Goal: Task Accomplishment & Management: Complete application form

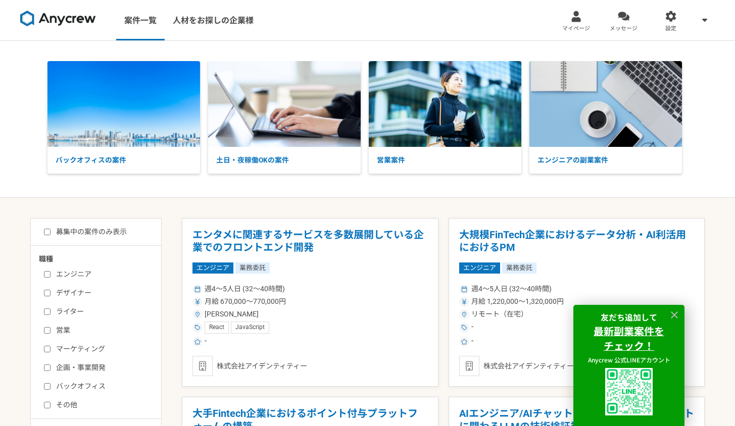
click at [577, 18] on div at bounding box center [576, 17] width 12 height 12
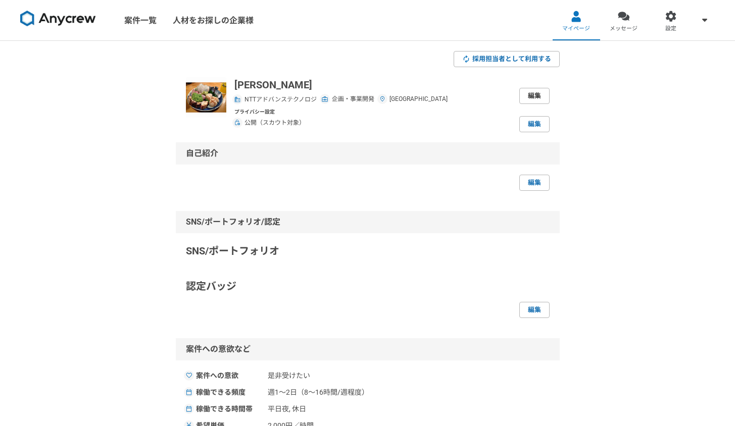
click at [538, 93] on link "編集" at bounding box center [534, 96] width 30 height 16
select select "6"
select select "23"
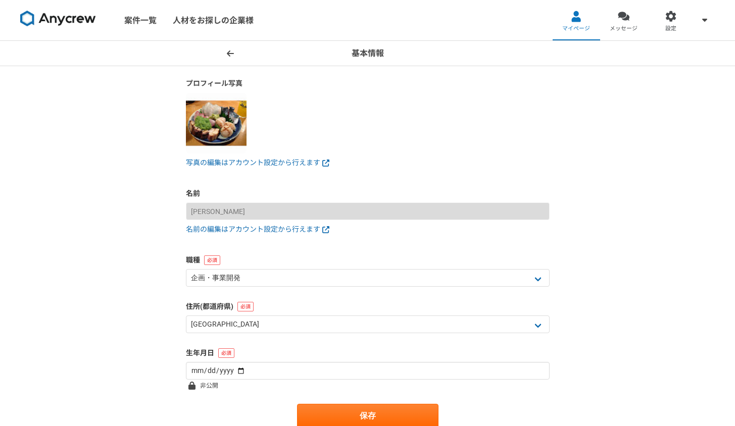
click at [230, 52] on icon at bounding box center [230, 53] width 7 height 8
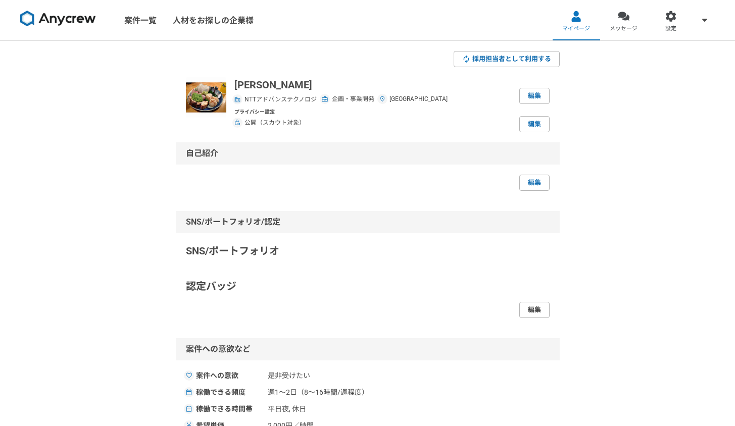
click at [537, 314] on link "編集" at bounding box center [534, 310] width 30 height 16
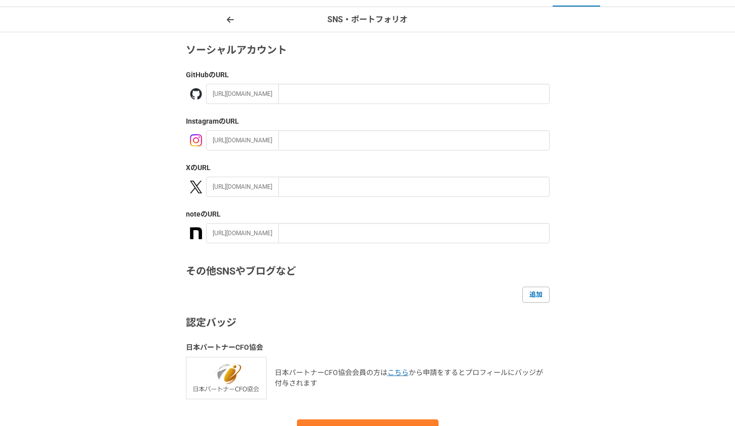
scroll to position [157, 0]
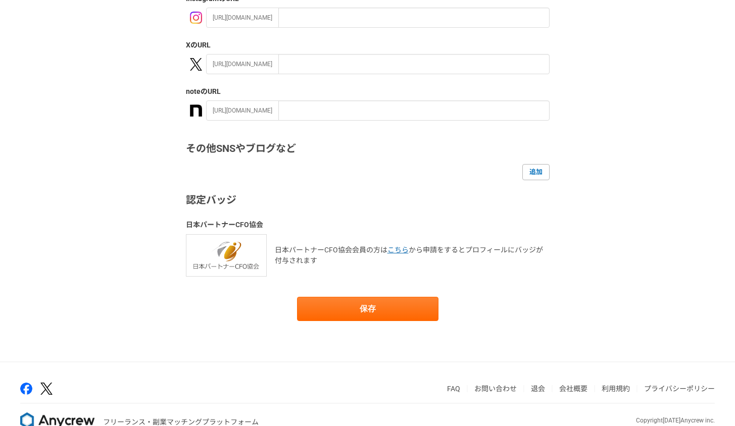
click at [251, 148] on h3 "その他SNSやブログなど" at bounding box center [368, 148] width 364 height 15
click at [228, 212] on form "ソーシャルアカウント GitHub のURL [URL][DOMAIN_NAME] Instagram のURL [URL][DOMAIN_NAME] X の…" at bounding box center [368, 121] width 364 height 402
click at [230, 252] on img at bounding box center [226, 255] width 81 height 42
drag, startPoint x: 328, startPoint y: 247, endPoint x: 462, endPoint y: 249, distance: 134.4
click at [462, 249] on p "日本パートナーCFO協会会員の方は こちら から申請をするとプロフィールにバッジが付与されます" at bounding box center [412, 255] width 275 height 21
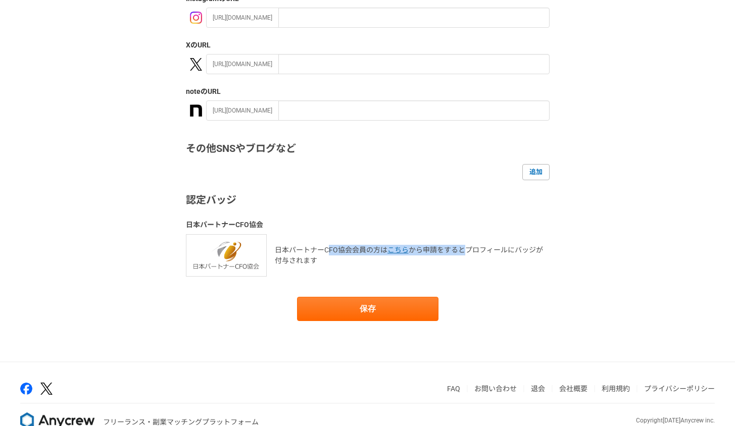
click at [462, 249] on p "日本パートナーCFO協会会員の方は こちら から申請をするとプロフィールにバッジが付与されます" at bounding box center [412, 255] width 275 height 21
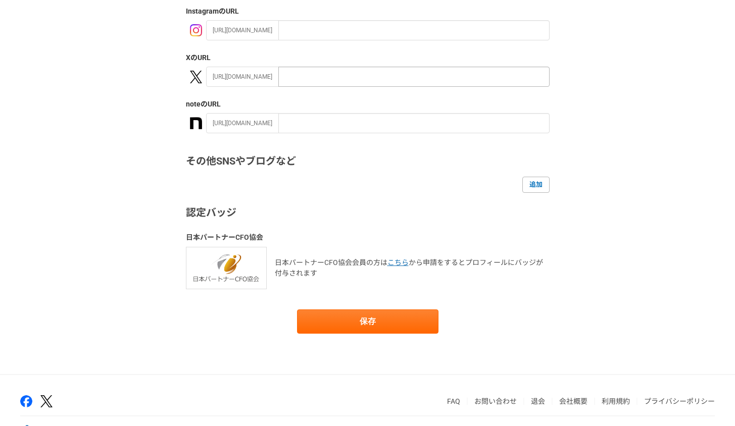
scroll to position [0, 0]
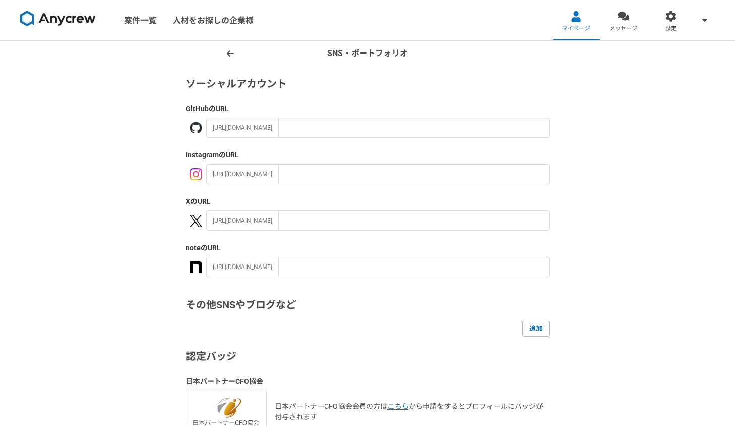
click at [229, 49] on icon at bounding box center [230, 53] width 7 height 8
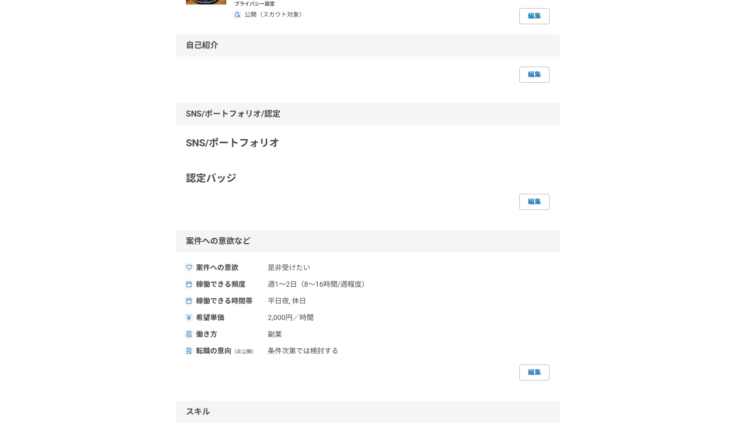
scroll to position [235, 0]
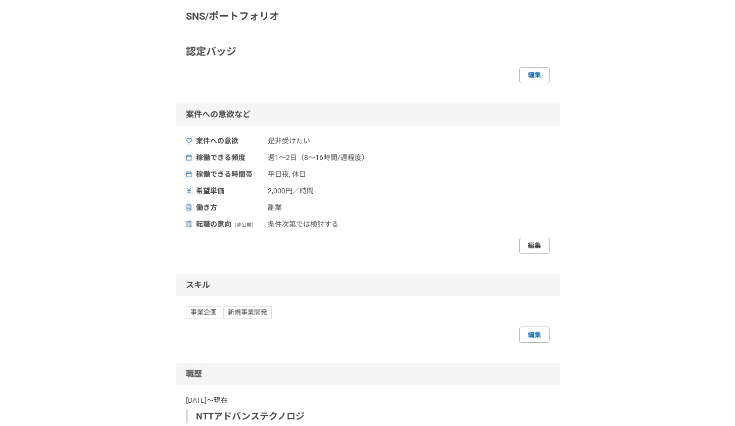
click at [528, 244] on link "編集" at bounding box center [534, 246] width 30 height 16
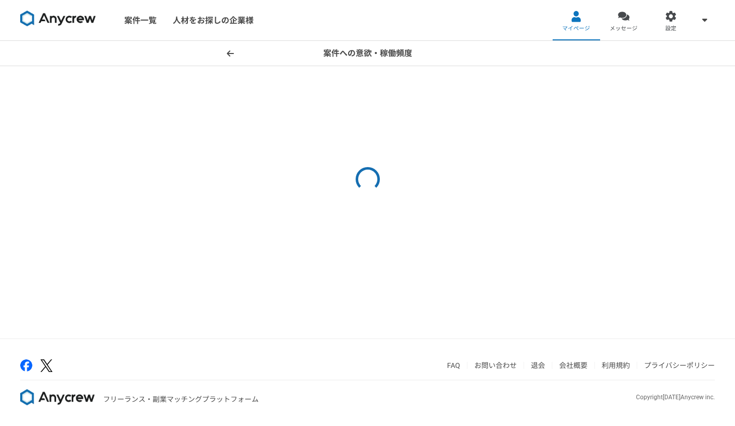
select select "sidejob"
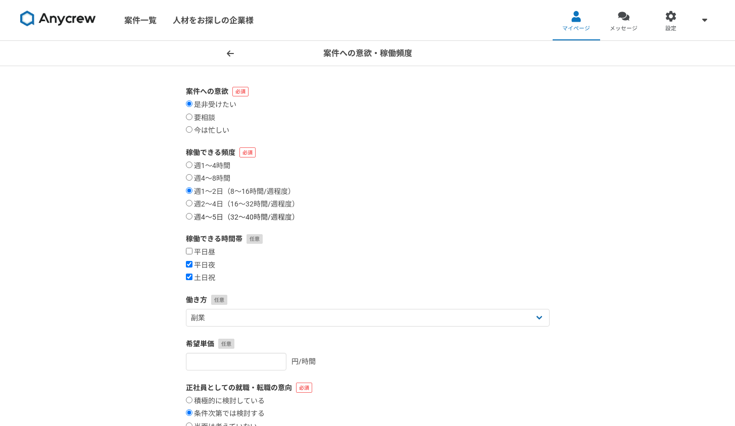
scroll to position [125, 0]
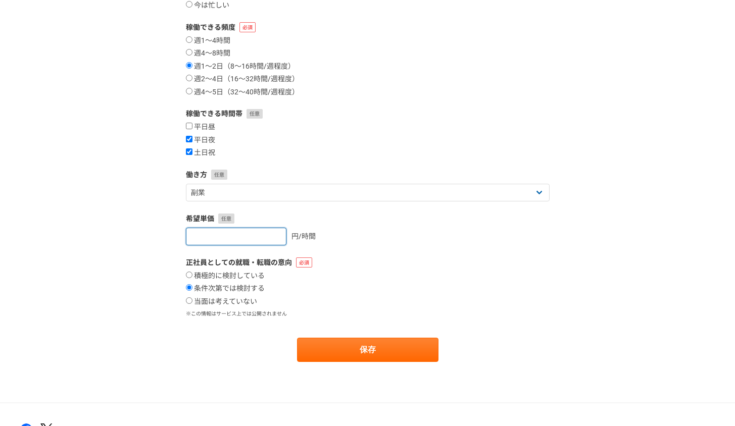
click at [246, 238] on input "[DATE]" at bounding box center [236, 237] width 101 height 18
click at [277, 231] on input "[DATE]" at bounding box center [236, 237] width 101 height 18
drag, startPoint x: 239, startPoint y: 237, endPoint x: 122, endPoint y: 231, distance: 117.9
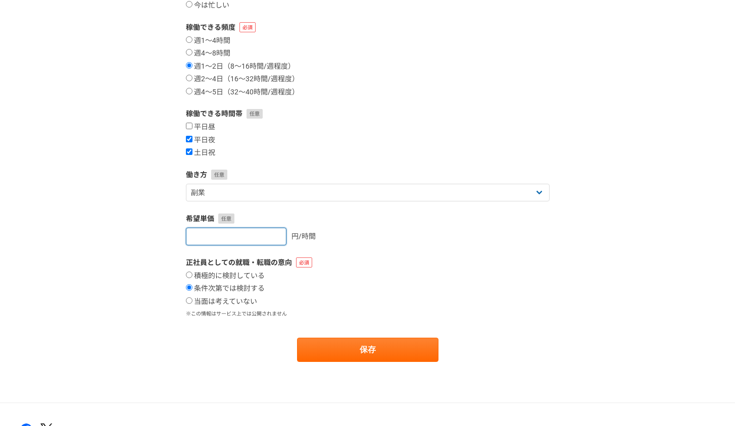
click at [121, 235] on div "案件への意欲・稼働頻度 案件への意欲 是非受けたい 要相談 今は忙しい 稼働できる頻度 週1〜4時間 週4〜8時間 週1〜2日（8〜16時間/週程度） 週2〜…" at bounding box center [367, 159] width 735 height 487
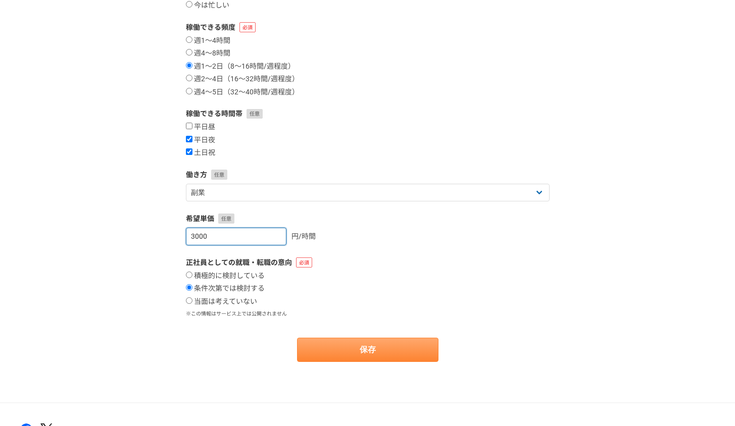
type input "3000"
click at [351, 353] on button "保存" at bounding box center [367, 350] width 141 height 24
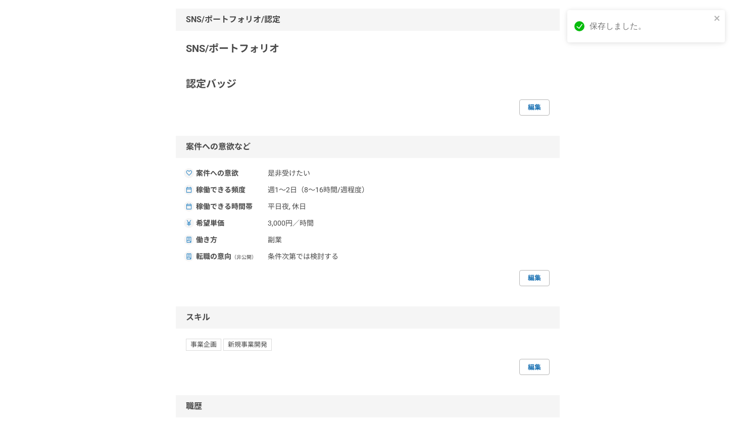
scroll to position [479, 0]
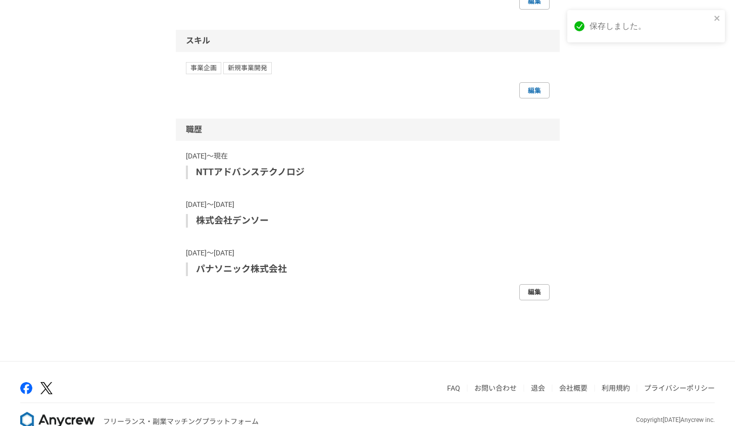
click at [533, 298] on link "編集" at bounding box center [534, 292] width 30 height 16
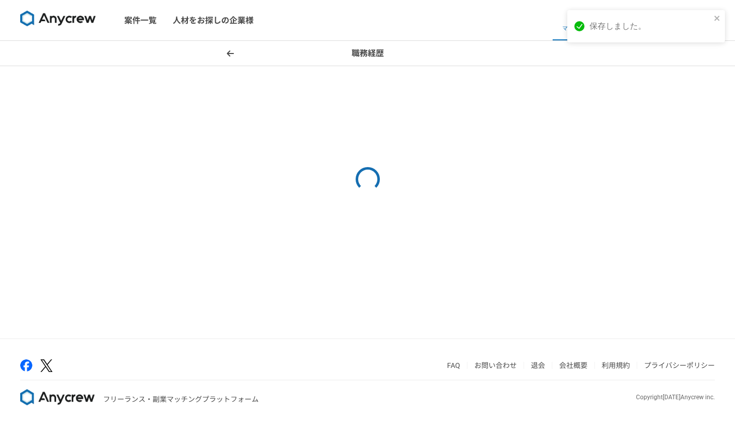
select select "[DATE]"
select select
select select "[DATE]"
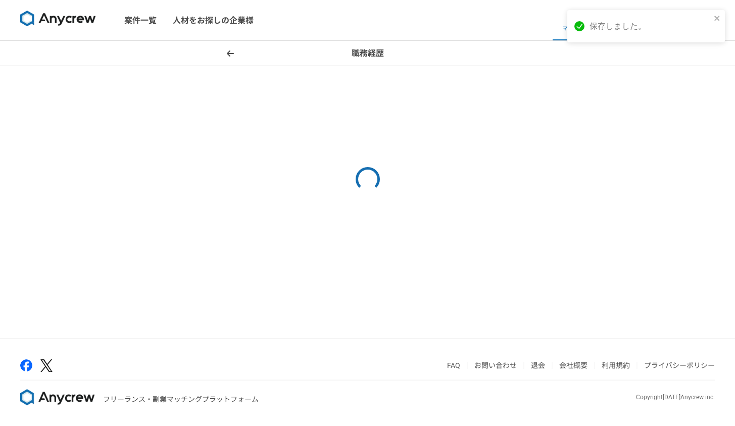
select select "[DATE]"
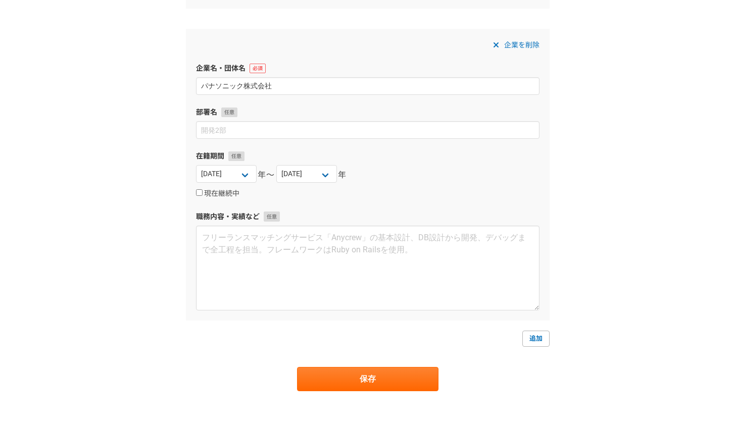
scroll to position [611, 0]
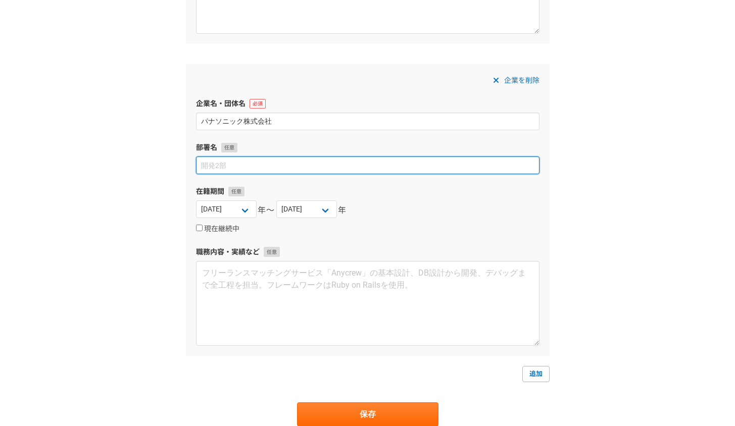
click at [252, 165] on input at bounding box center [367, 166] width 343 height 18
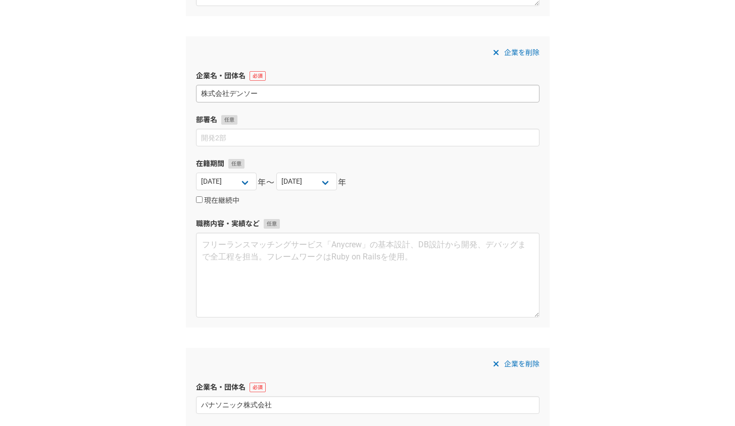
scroll to position [270, 0]
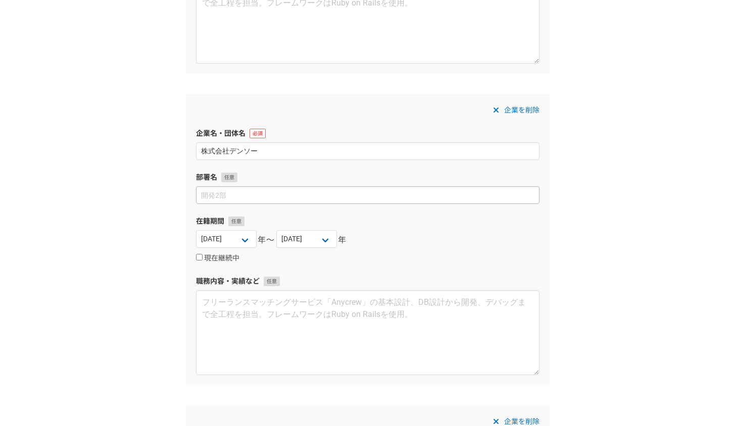
type input "ビルシステム事業部"
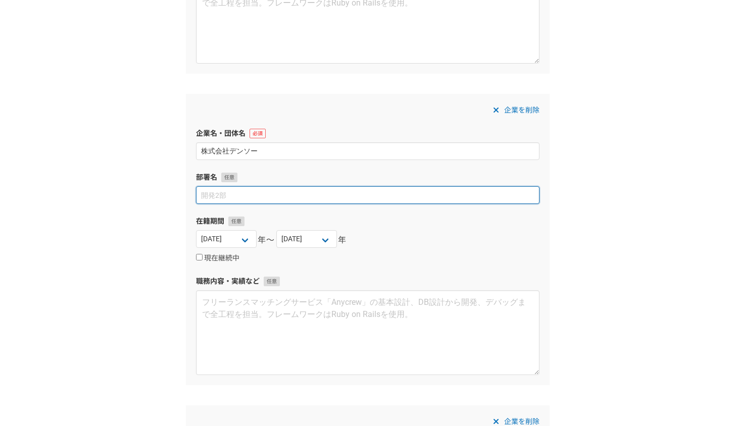
click at [296, 203] on input at bounding box center [367, 195] width 343 height 18
type input "ま"
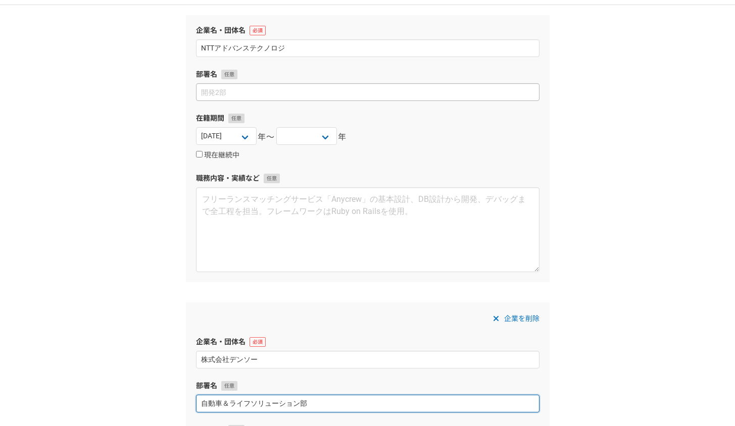
type input "自動車＆ライフソリューション部"
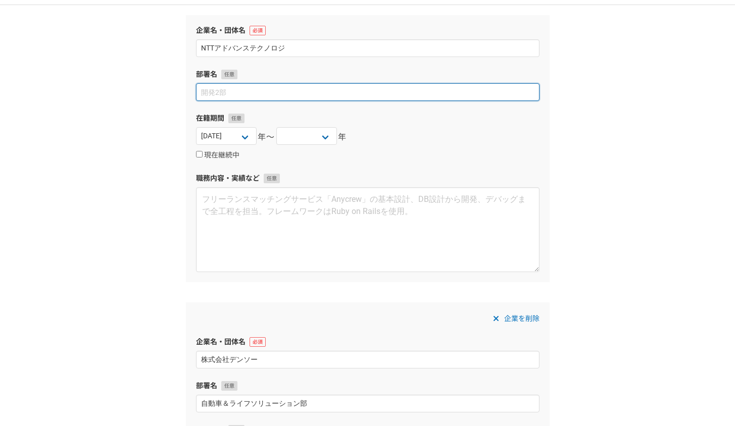
click at [297, 91] on input at bounding box center [367, 92] width 343 height 18
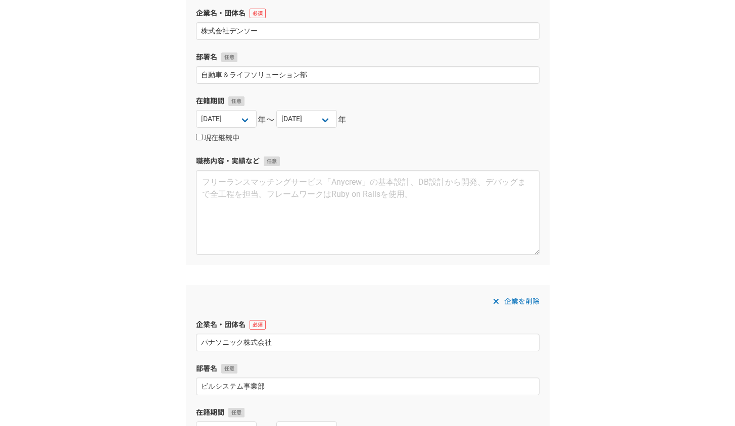
scroll to position [723, 0]
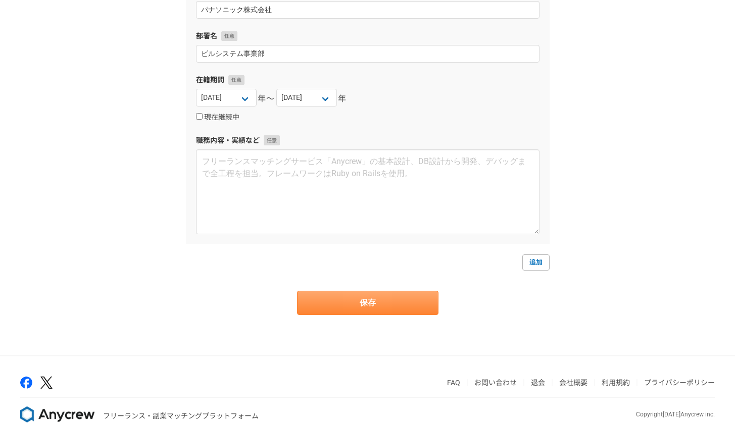
type input "アライアンス戦略室"
click at [332, 303] on button "保存" at bounding box center [367, 303] width 141 height 24
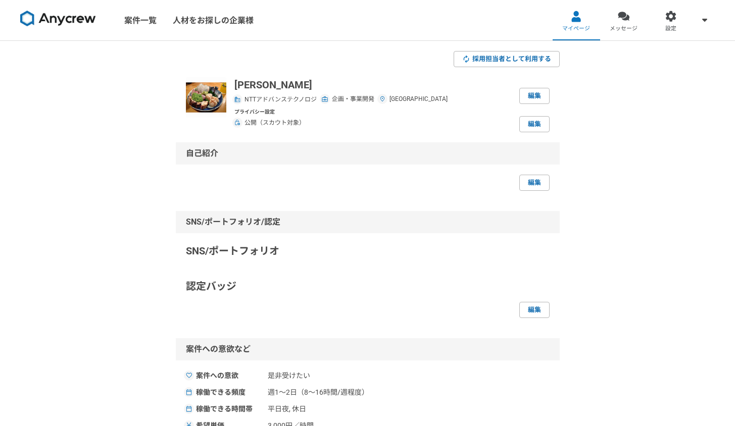
click at [50, 15] on img at bounding box center [58, 19] width 76 height 16
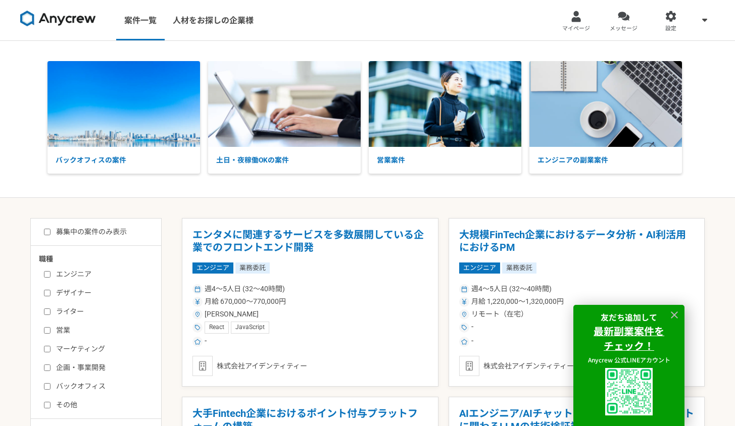
click at [63, 25] on img at bounding box center [58, 19] width 76 height 16
click at [579, 22] on div at bounding box center [576, 17] width 12 height 12
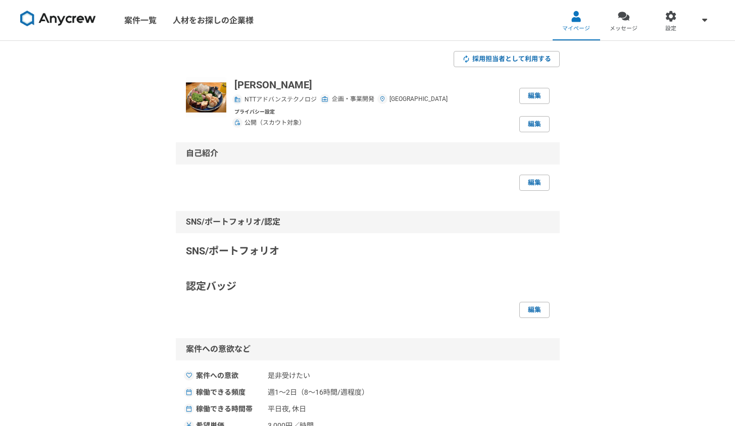
click at [58, 29] on link at bounding box center [58, 21] width 84 height 28
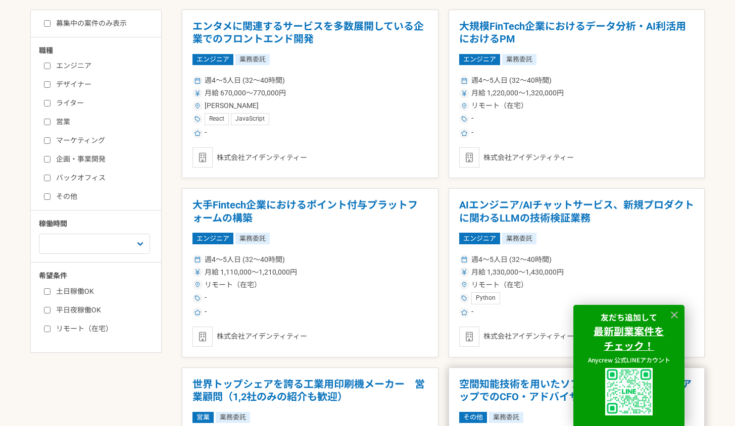
scroll to position [426, 0]
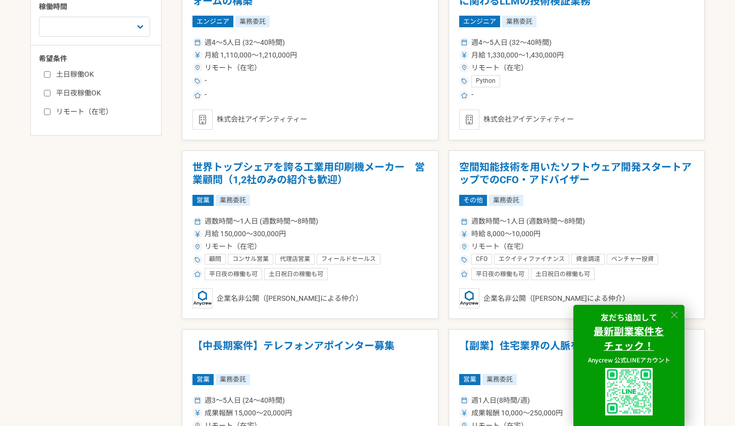
click at [676, 316] on icon at bounding box center [675, 316] width 12 height 12
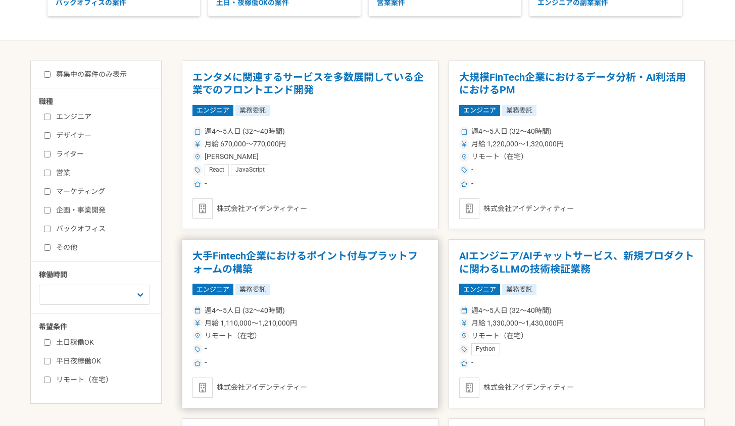
scroll to position [0, 0]
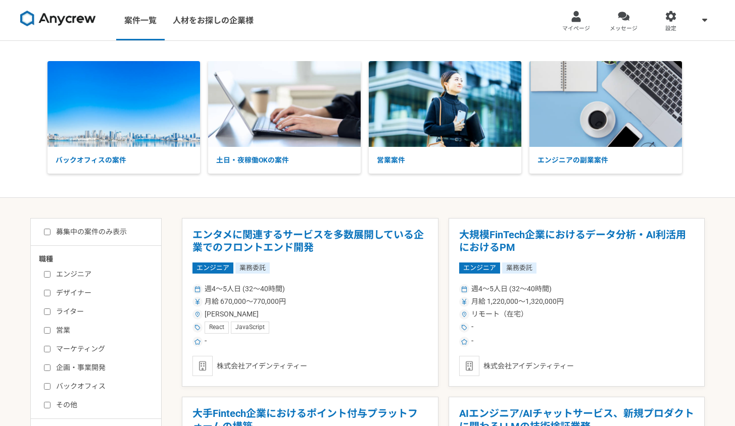
click at [64, 25] on img at bounding box center [58, 19] width 76 height 16
click at [146, 25] on link "案件一覧" at bounding box center [140, 20] width 48 height 40
click at [563, 18] on link "マイページ" at bounding box center [576, 20] width 47 height 40
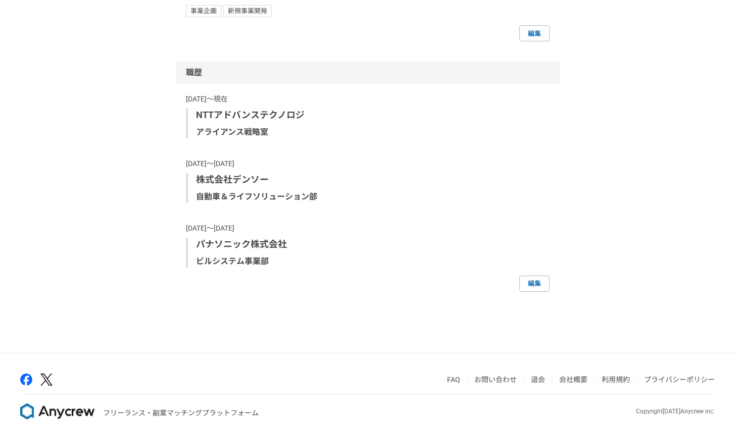
scroll to position [430, 0]
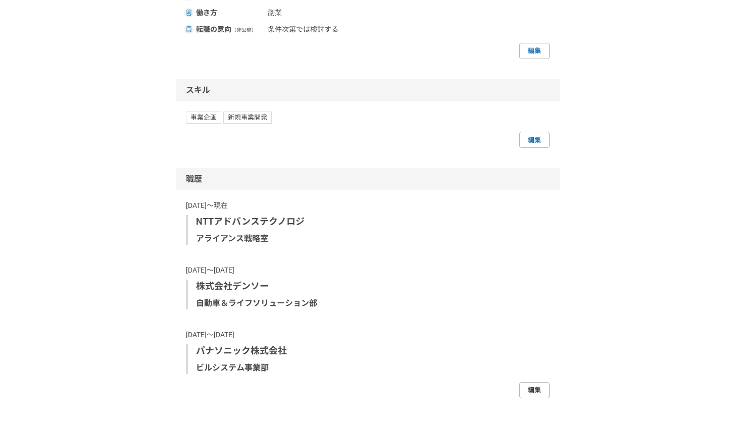
click at [535, 386] on link "編集" at bounding box center [534, 390] width 30 height 16
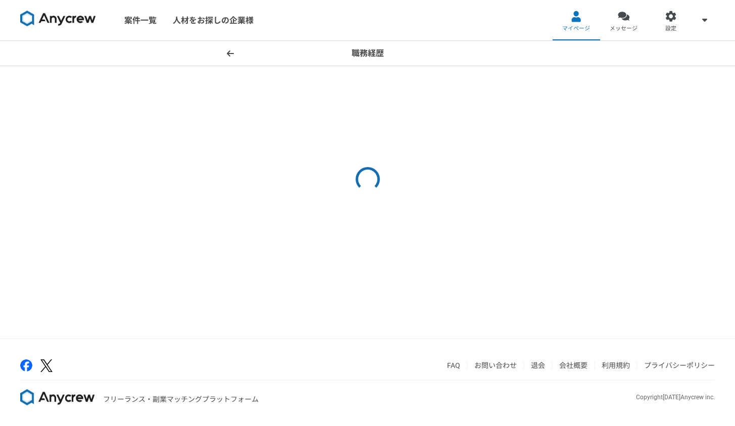
select select "[DATE]"
select select
select select "[DATE]"
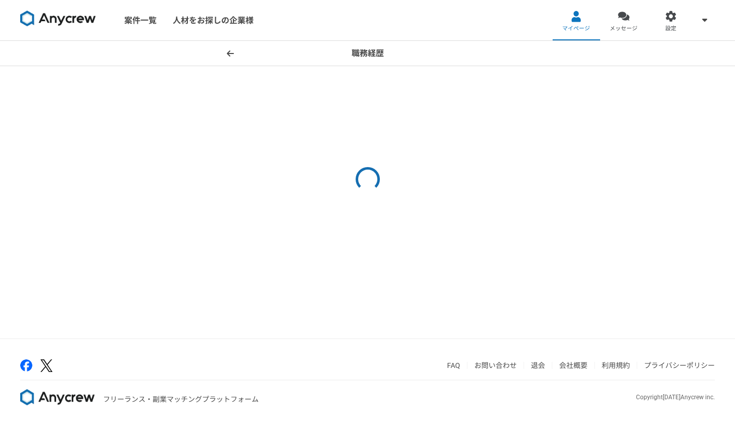
select select "[DATE]"
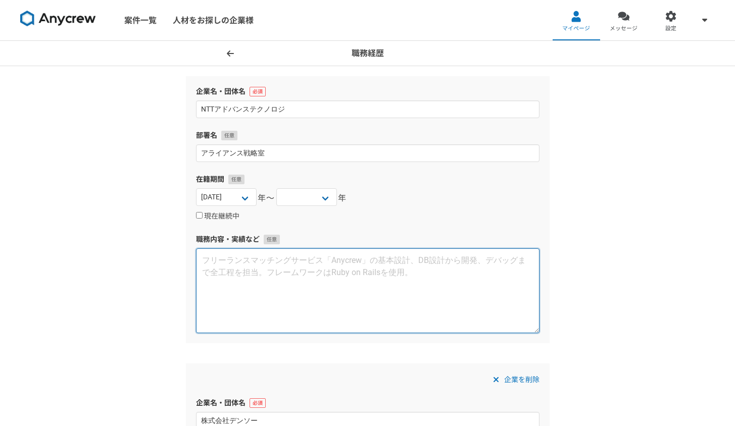
click at [329, 262] on textarea at bounding box center [367, 291] width 343 height 85
paste textarea "・新たな映像技術を活用した新商品企画とその推進 ・海外事業会社とのアライアンス構築 ・海外拠点の立ち上げ支援"
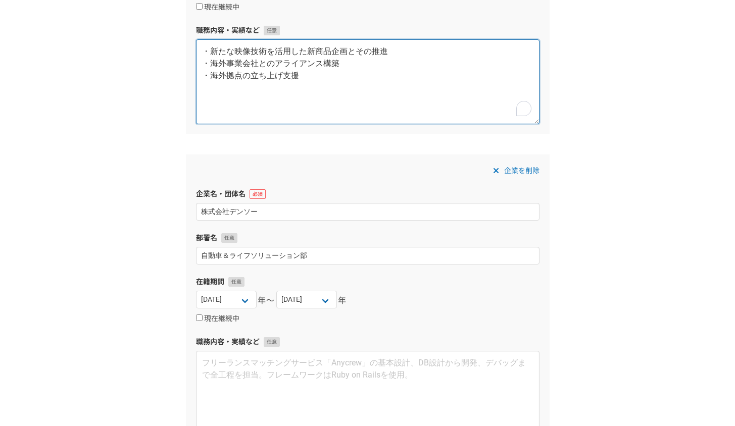
scroll to position [340, 0]
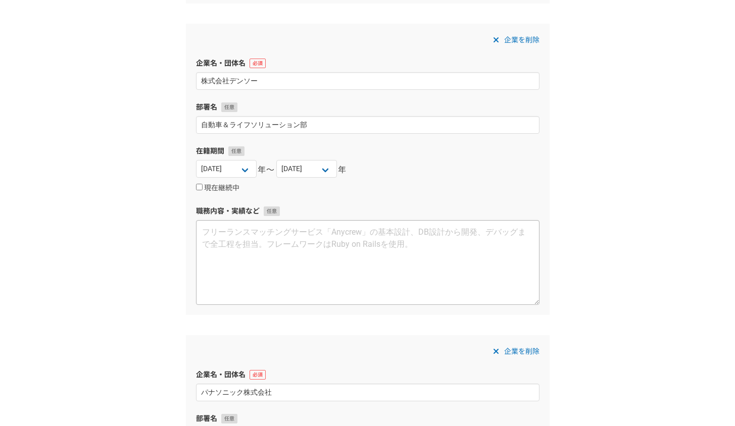
type textarea "・新たな映像技術を活用した新商品企画とその推進 ・海外事業会社とのアライアンス構築 ・海外拠点の立ち上げ支援"
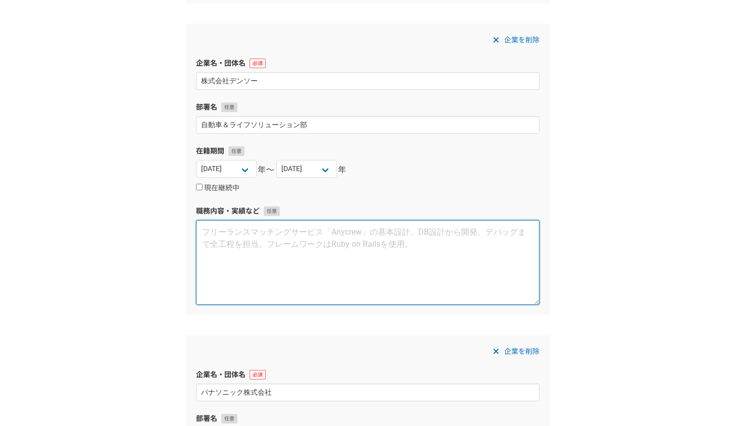
click at [327, 256] on textarea at bounding box center [367, 262] width 343 height 85
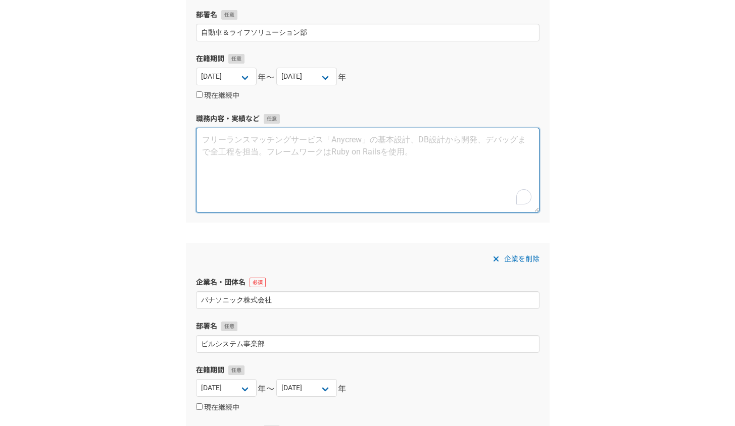
scroll to position [739, 0]
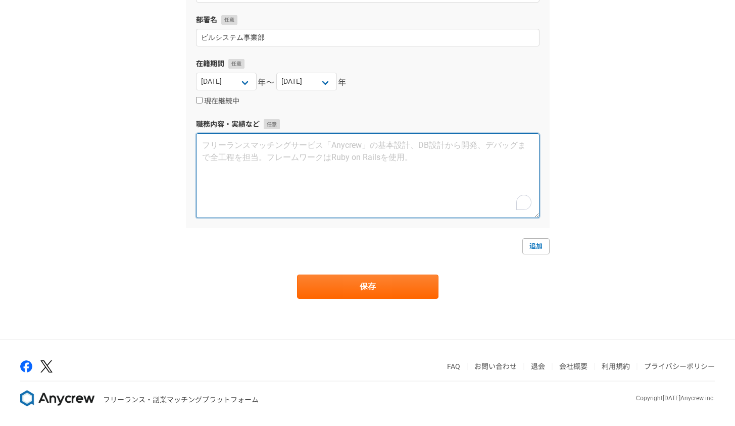
click at [309, 179] on textarea "To enrich screen reader interactions, please activate Accessibility in Grammarl…" at bounding box center [367, 175] width 343 height 85
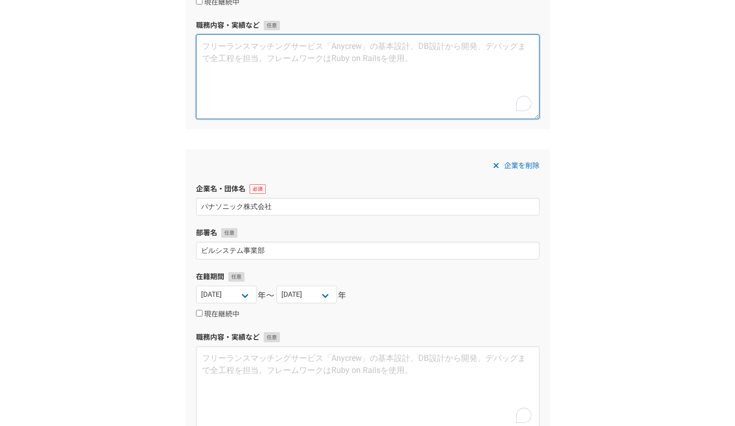
click at [286, 91] on textarea "To enrich screen reader interactions, please activate Accessibility in Grammarl…" at bounding box center [367, 76] width 343 height 85
paste textarea "2421/7〜7121/1 ＜lo＞ ・IPsumdolorsitametconsecteturadipisci el：seddoeiusmod（te11i、…"
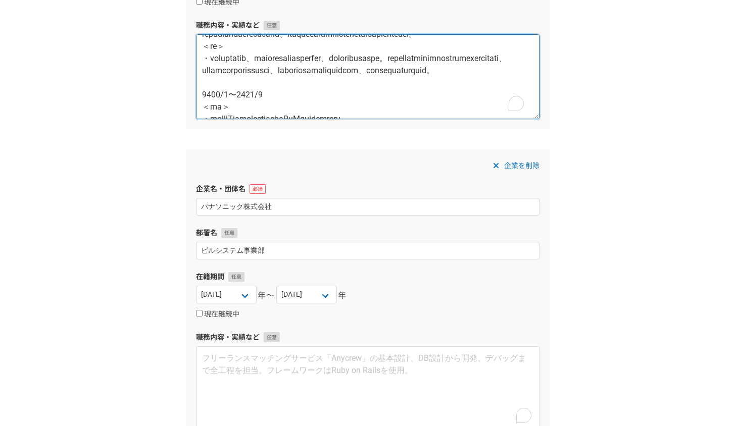
scroll to position [31, 0]
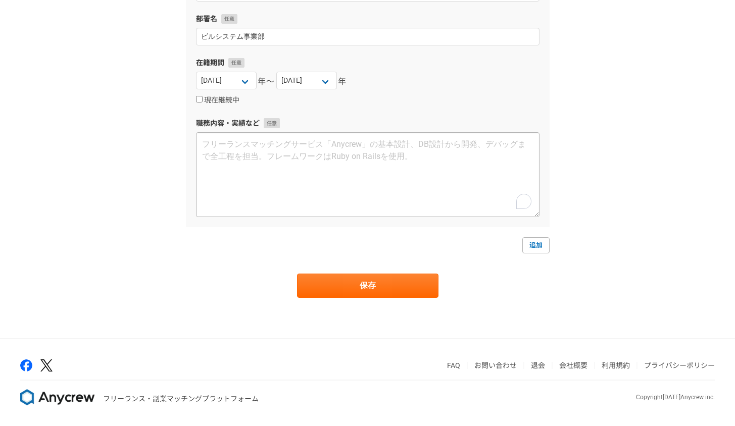
type textarea "2421/7〜7121/1 ＜lo＞ ・IPsumdolorsitametconsecteturadipisci el：seddoeiusmod（te11i、…"
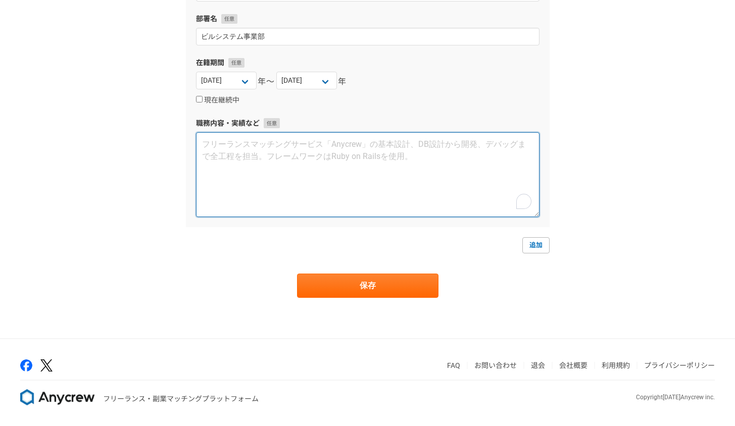
click at [356, 182] on textarea "To enrich screen reader interactions, please activate Accessibility in Grammarl…" at bounding box center [367, 174] width 343 height 85
paste textarea "lo　ipsumdol　sitametco　　adipis 0376/1〜2529/53 ＜elit＞ ・seddOEIusmodtem in：utla、et…"
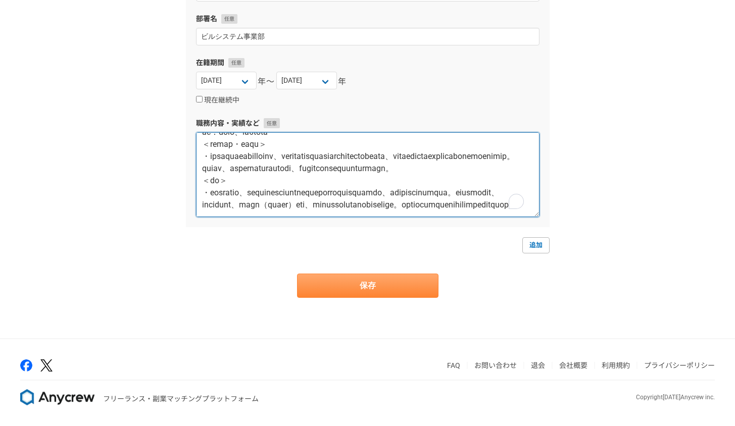
type textarea "lo　ipsumdol　sitametco　　adipis 0376/1〜2529/53 ＜elit＞ ・seddOEIusmodtem in：utla、et…"
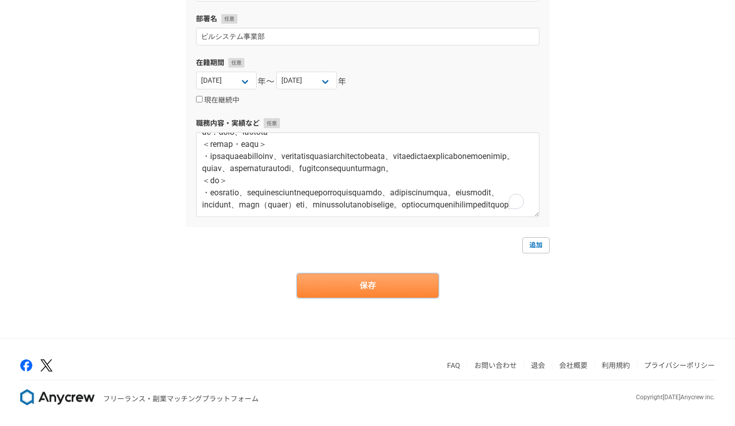
click at [384, 290] on button "保存" at bounding box center [367, 286] width 141 height 24
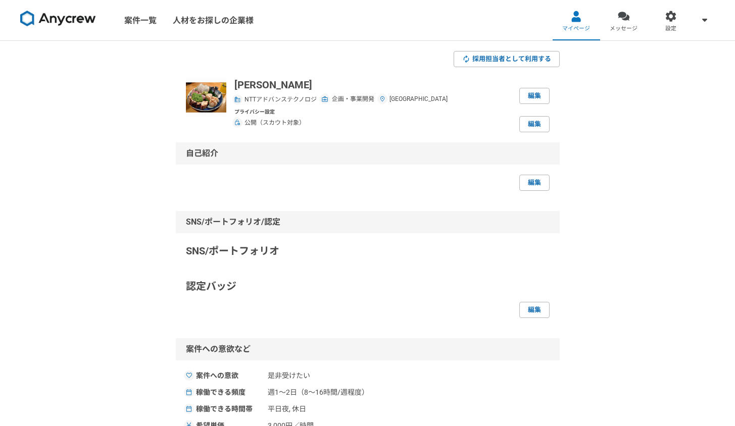
click at [69, 18] on img at bounding box center [58, 19] width 76 height 16
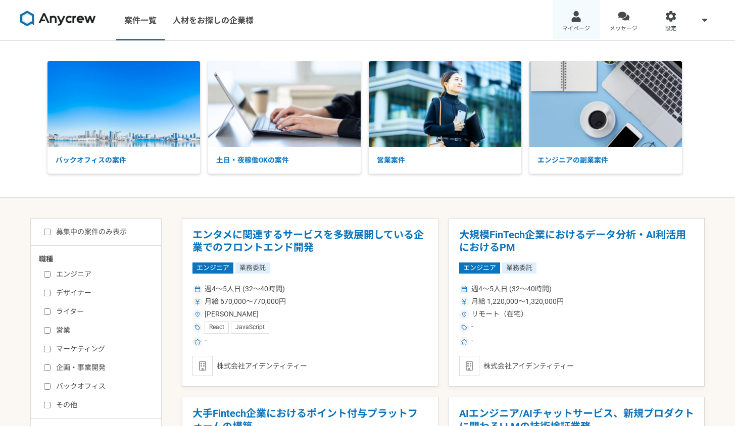
click at [577, 26] on span "マイページ" at bounding box center [576, 29] width 28 height 8
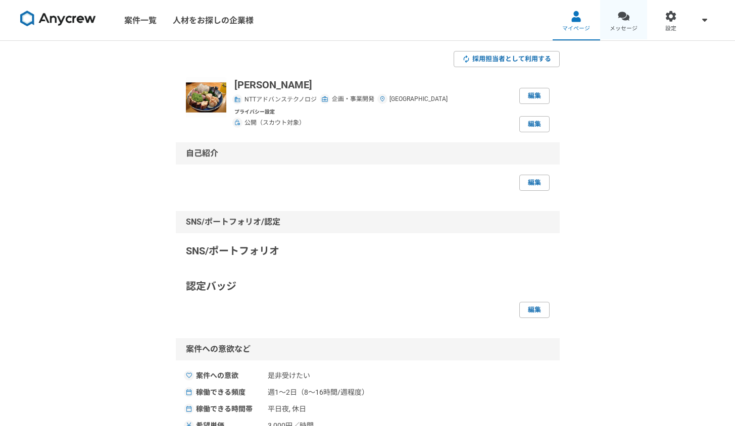
click at [620, 29] on span "メッセージ" at bounding box center [624, 29] width 28 height 8
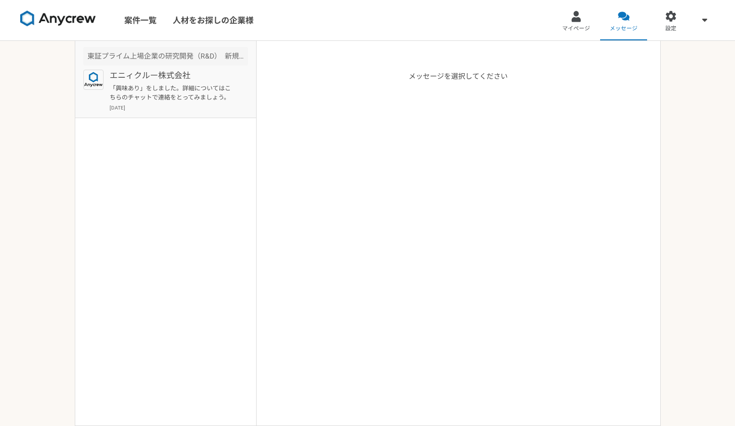
click at [164, 87] on p "「興味あり」をしました。詳細についてはこちらのチャットで連絡をとってみましょう。" at bounding box center [172, 93] width 125 height 18
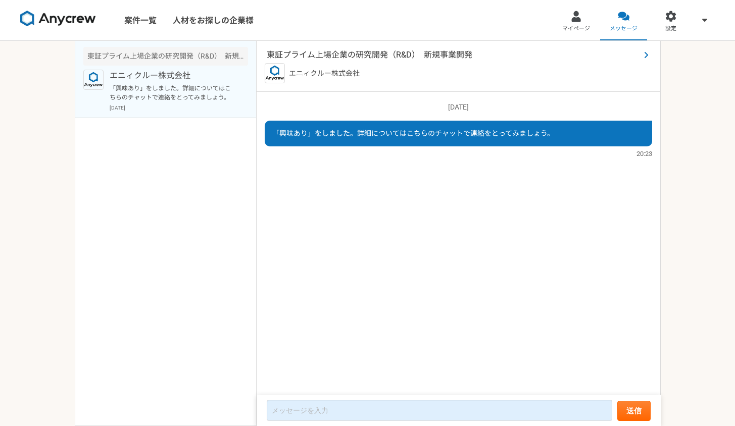
click at [343, 55] on span "東証プライム上場企業の研究開発（R&D）　新規事業開発" at bounding box center [453, 55] width 373 height 12
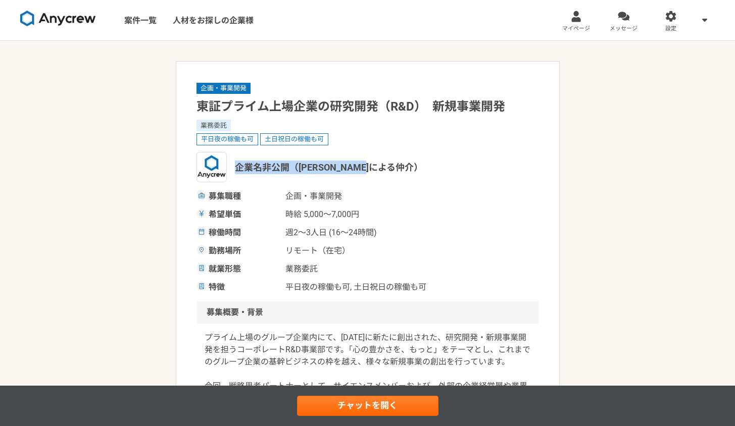
drag, startPoint x: 228, startPoint y: 167, endPoint x: 316, endPoint y: 173, distance: 88.1
click at [316, 173] on div "企業名非公開（[PERSON_NAME]による仲介）" at bounding box center [367, 167] width 342 height 30
click at [316, 173] on span "企業名非公開（[PERSON_NAME]による仲介）" at bounding box center [329, 168] width 188 height 14
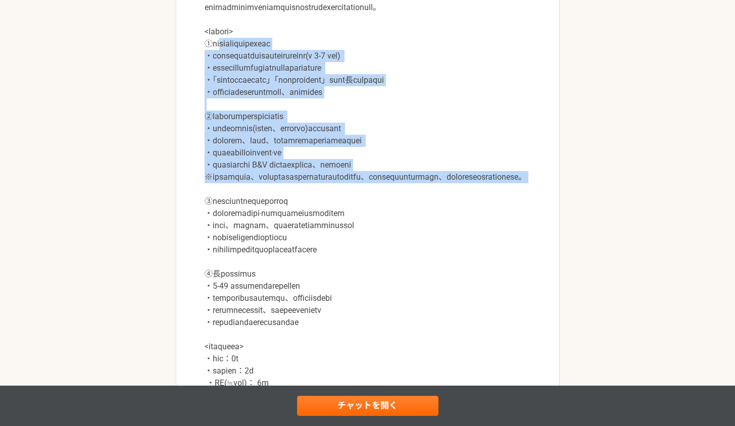
drag, startPoint x: 228, startPoint y: 59, endPoint x: 431, endPoint y: 220, distance: 259.2
click at [431, 220] on p at bounding box center [368, 183] width 326 height 412
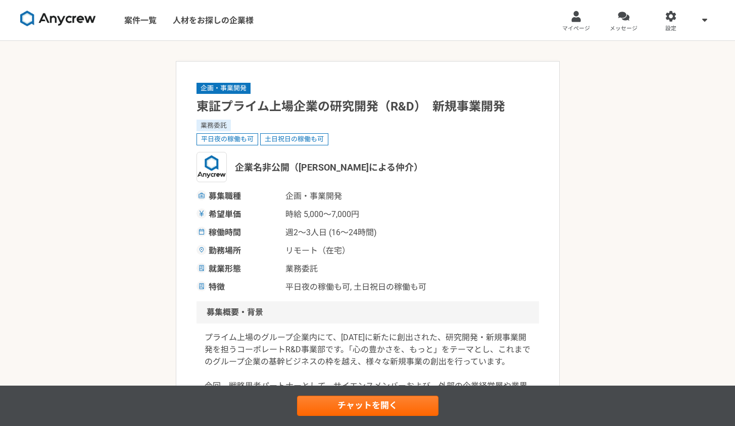
click at [62, 11] on img at bounding box center [58, 19] width 76 height 16
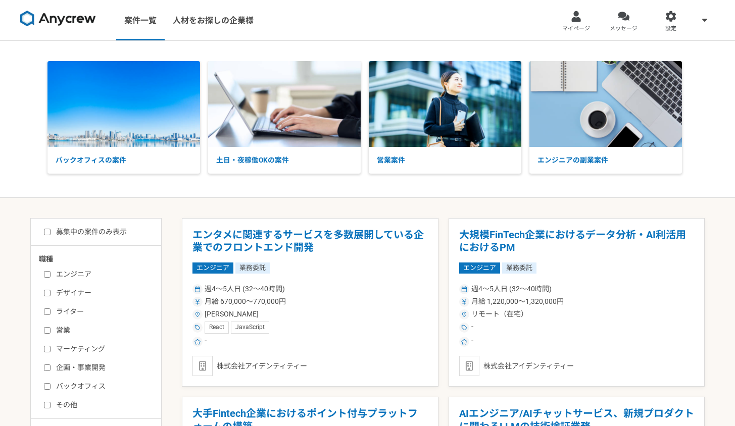
scroll to position [192, 0]
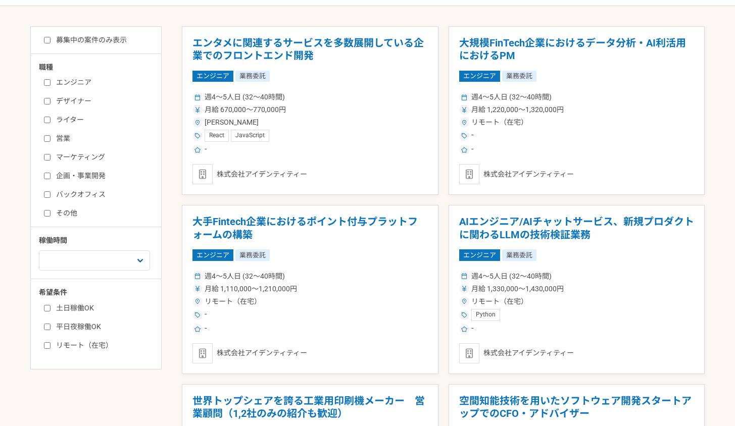
click at [73, 37] on label "募集中の案件のみ表示" at bounding box center [85, 40] width 83 height 11
click at [51, 37] on input "募集中の案件のみ表示" at bounding box center [47, 40] width 7 height 7
checkbox input "true"
click at [44, 177] on input "企画・事業開発" at bounding box center [47, 176] width 7 height 7
checkbox input "true"
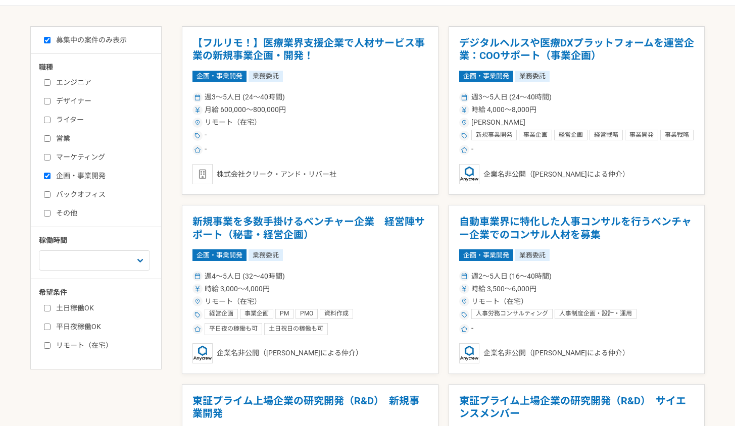
click at [45, 193] on input "バックオフィス" at bounding box center [47, 194] width 7 height 7
checkbox input "true"
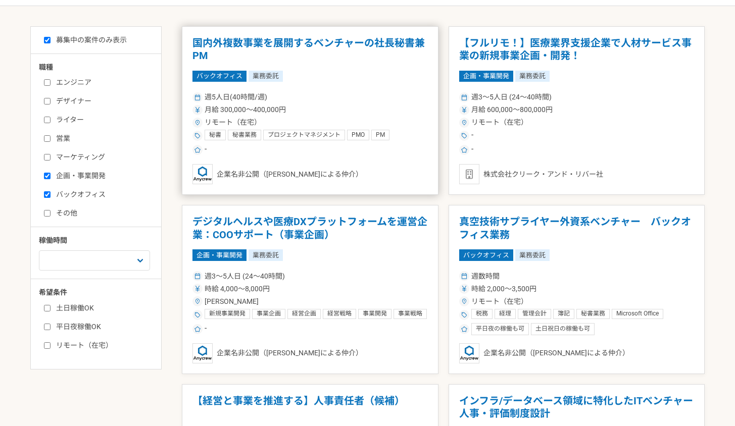
scroll to position [173, 0]
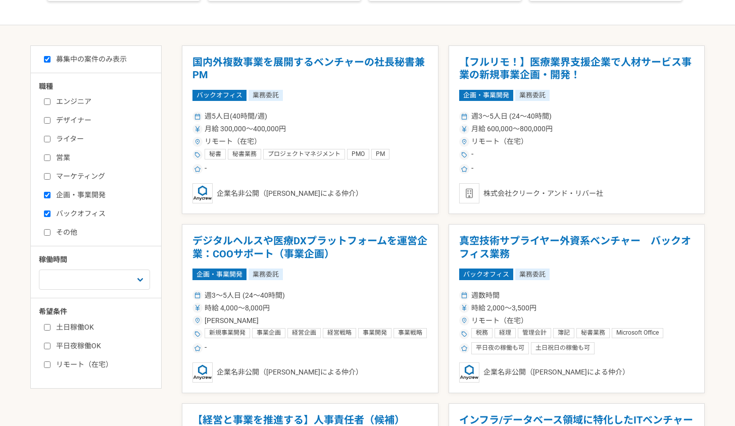
click at [47, 329] on input "土日稼働OK" at bounding box center [47, 327] width 7 height 7
checkbox input "true"
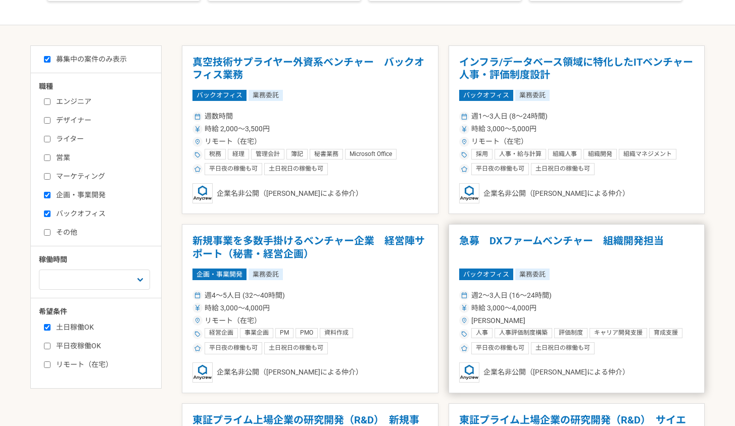
click at [576, 290] on div "週2〜3人日 (16〜24時間)" at bounding box center [576, 295] width 235 height 11
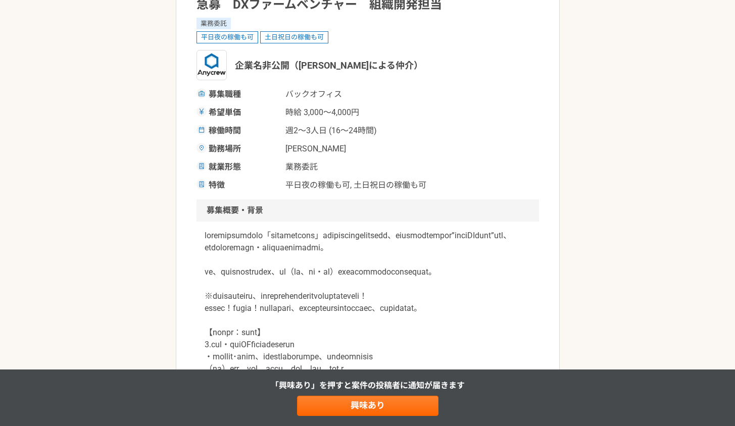
scroll to position [115, 0]
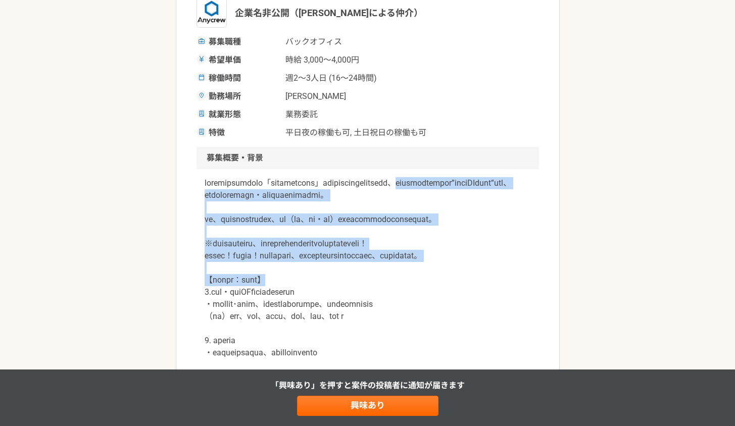
drag, startPoint x: 249, startPoint y: 235, endPoint x: 413, endPoint y: 323, distance: 186.9
click at [413, 323] on p at bounding box center [368, 334] width 326 height 315
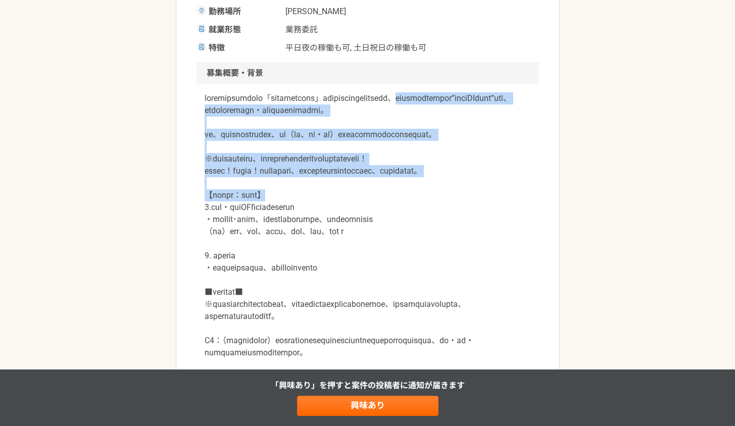
scroll to position [460, 0]
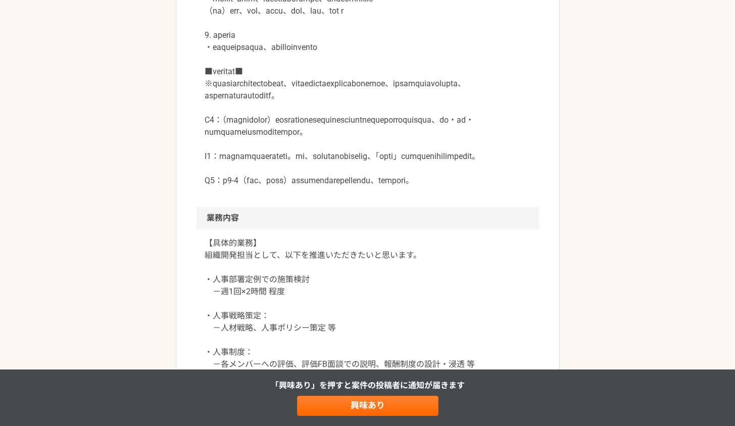
click at [264, 172] on p at bounding box center [368, 29] width 326 height 315
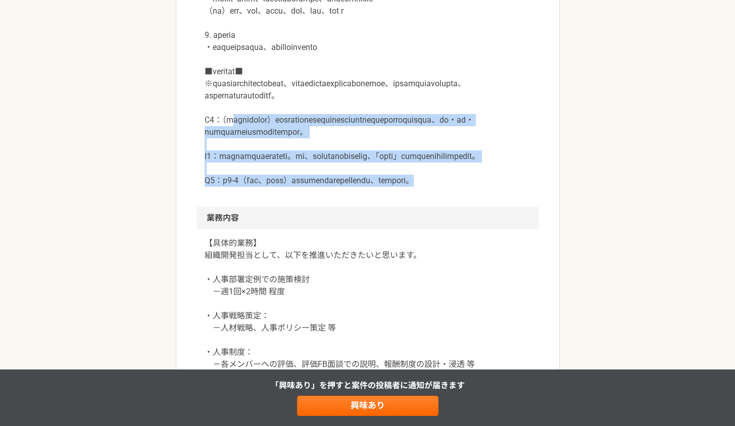
drag, startPoint x: 237, startPoint y: 181, endPoint x: 341, endPoint y: 286, distance: 147.9
click at [341, 207] on div at bounding box center [367, 35] width 342 height 343
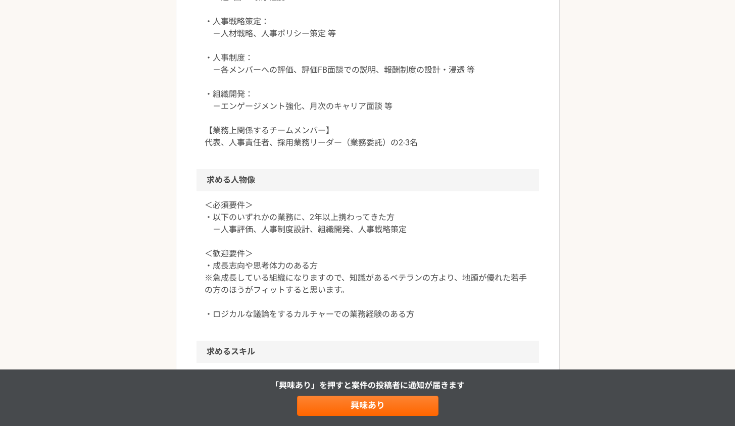
scroll to position [869, 0]
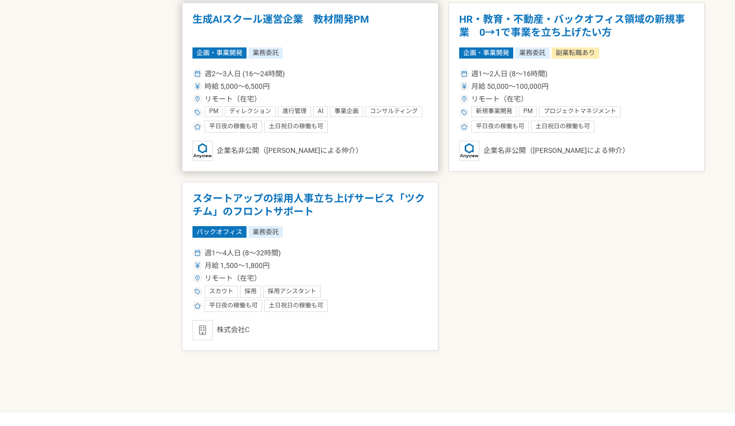
scroll to position [540, 0]
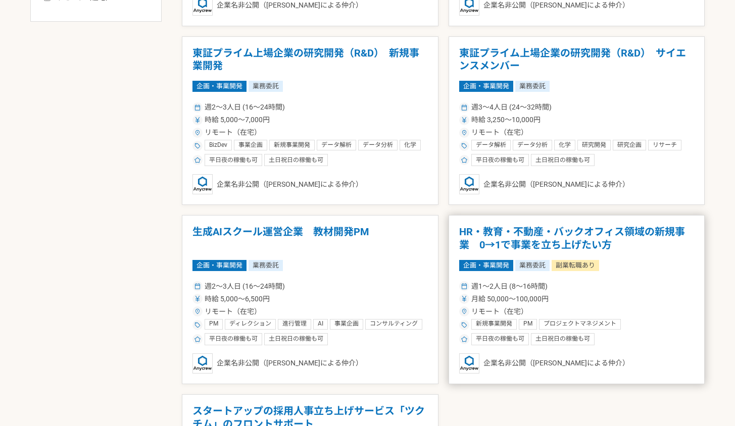
click at [520, 244] on h1 "HR・教育・不動産・バックオフィス領域の新規事業　0→1で事業を立ち上げたい方" at bounding box center [576, 239] width 235 height 26
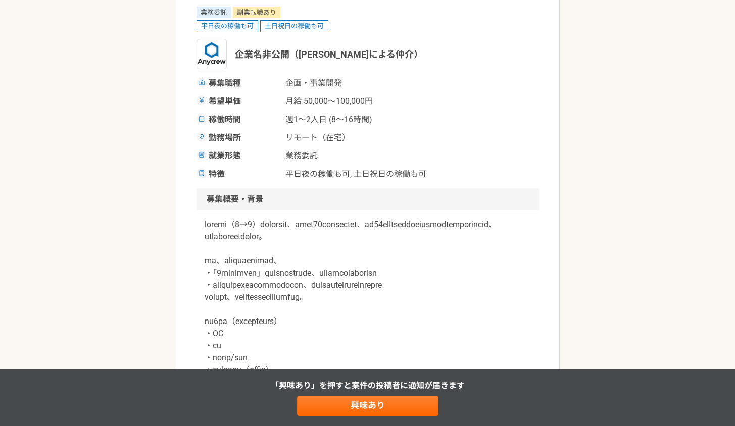
scroll to position [182, 0]
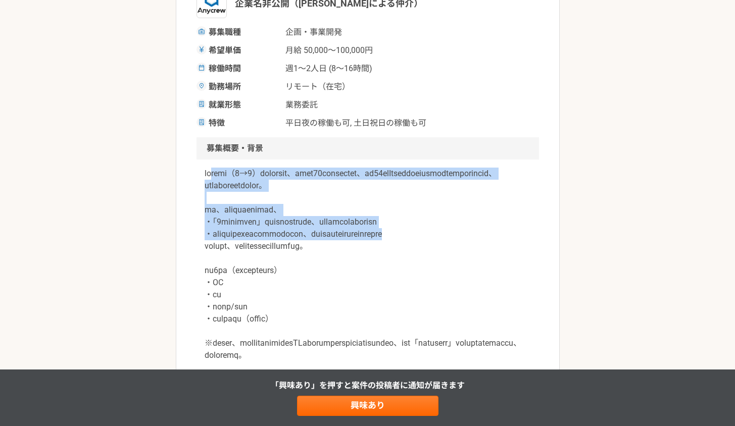
drag, startPoint x: 242, startPoint y: 178, endPoint x: 374, endPoint y: 247, distance: 148.4
click at [374, 247] on p at bounding box center [368, 386] width 326 height 436
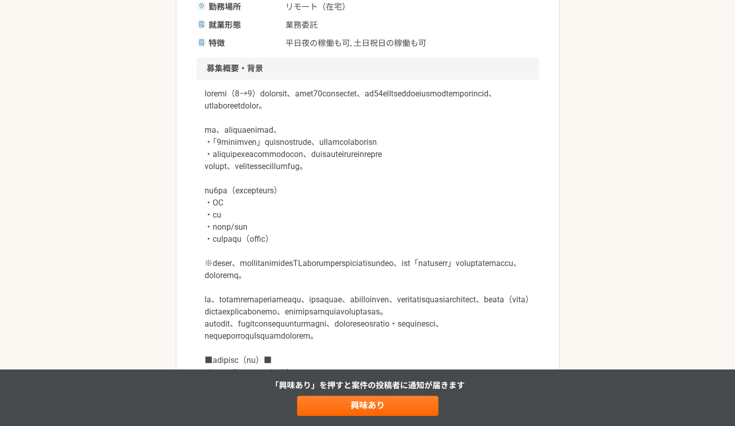
click at [263, 248] on p at bounding box center [368, 306] width 326 height 436
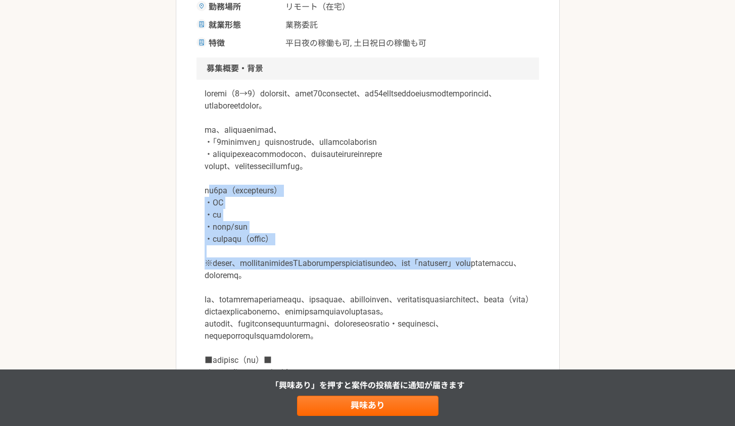
drag, startPoint x: 209, startPoint y: 204, endPoint x: 391, endPoint y: 291, distance: 202.4
click at [391, 291] on p at bounding box center [368, 306] width 326 height 436
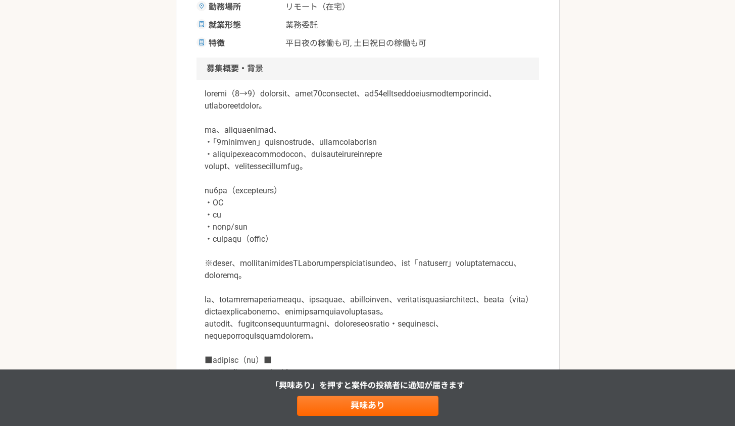
scroll to position [334, 0]
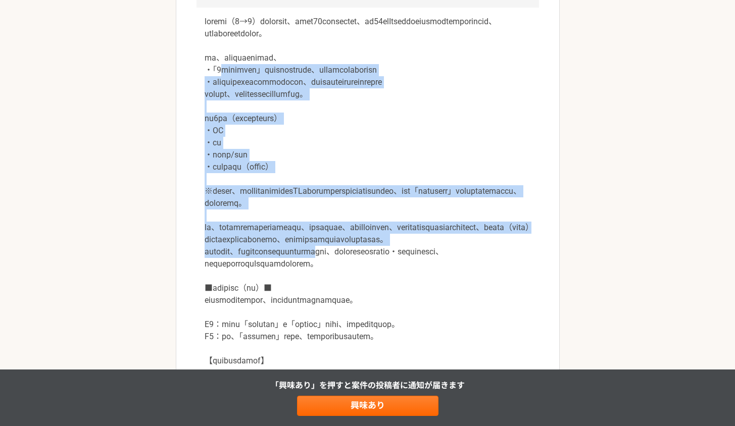
drag, startPoint x: 228, startPoint y: 69, endPoint x: 424, endPoint y: 300, distance: 302.5
click at [424, 300] on p at bounding box center [368, 234] width 326 height 436
click at [396, 295] on p at bounding box center [368, 234] width 326 height 436
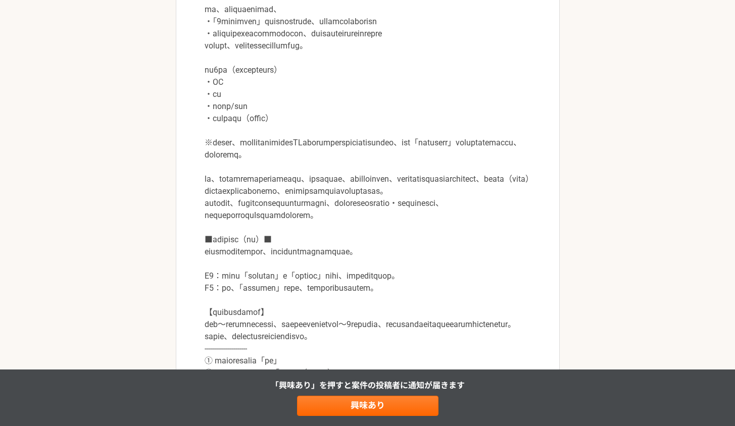
scroll to position [436, 0]
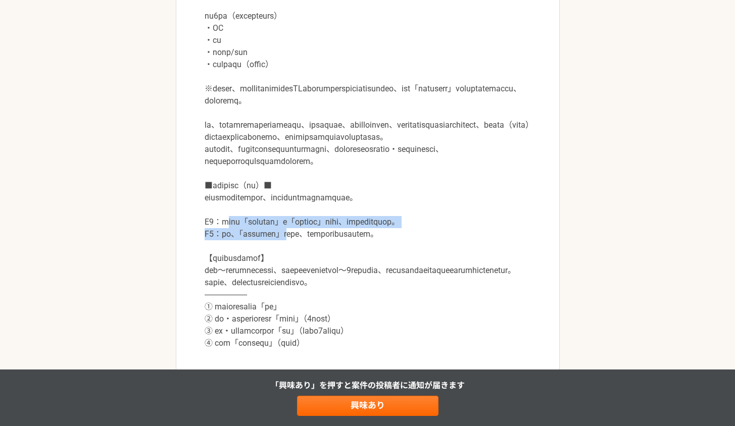
drag, startPoint x: 230, startPoint y: 278, endPoint x: 326, endPoint y: 308, distance: 100.2
click at [326, 308] on p at bounding box center [368, 131] width 326 height 436
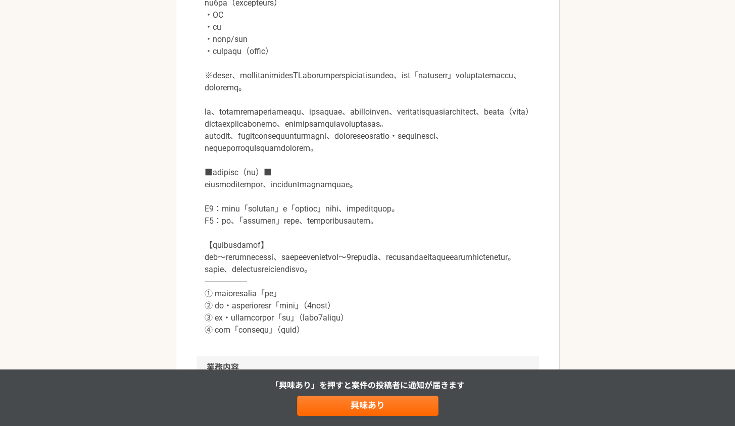
scroll to position [555, 0]
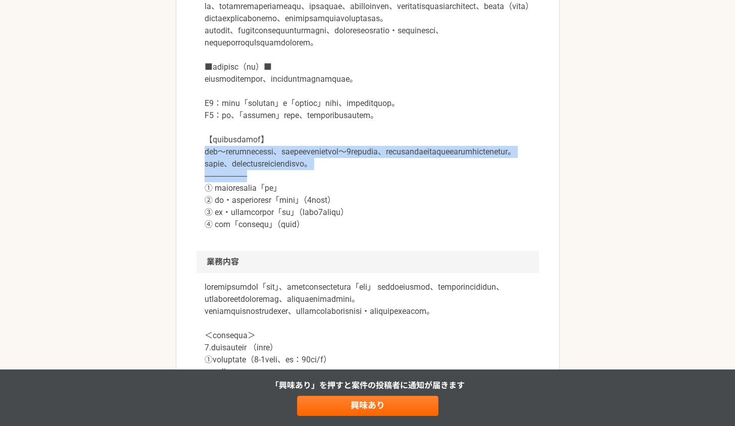
drag, startPoint x: 207, startPoint y: 220, endPoint x: 353, endPoint y: 258, distance: 150.7
click at [353, 231] on p at bounding box center [368, 12] width 326 height 436
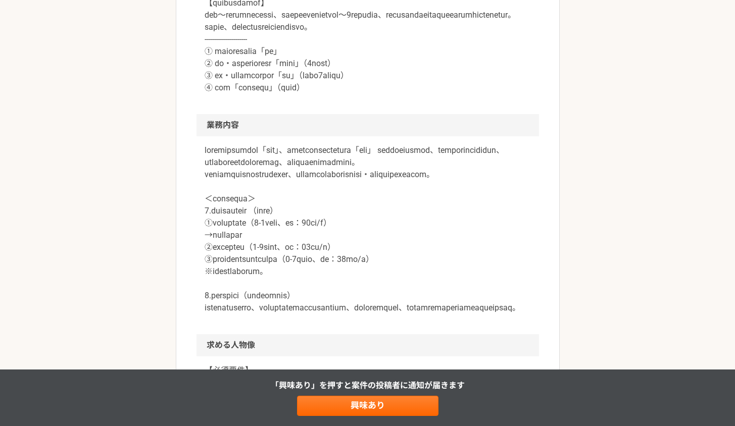
scroll to position [796, 0]
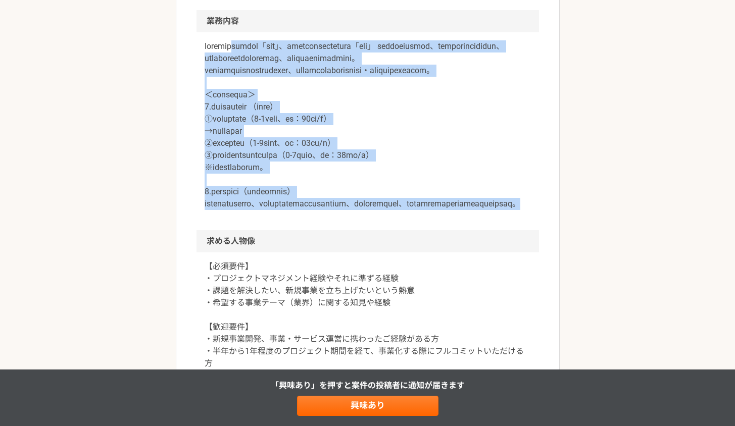
drag, startPoint x: 258, startPoint y: 132, endPoint x: 430, endPoint y: 337, distance: 267.5
click at [430, 230] on div at bounding box center [367, 131] width 342 height 198
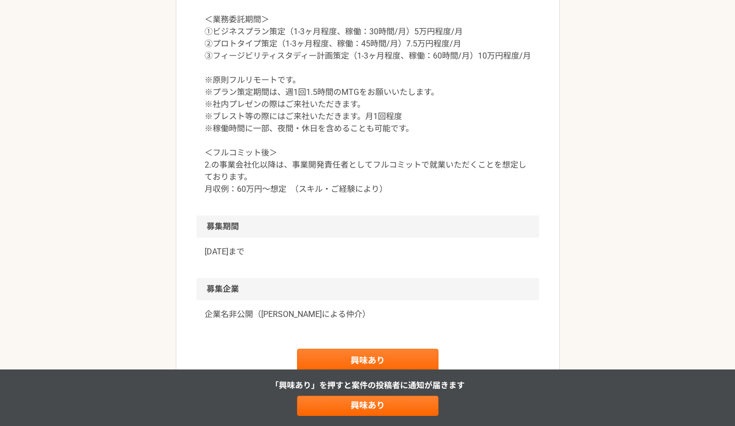
scroll to position [1437, 0]
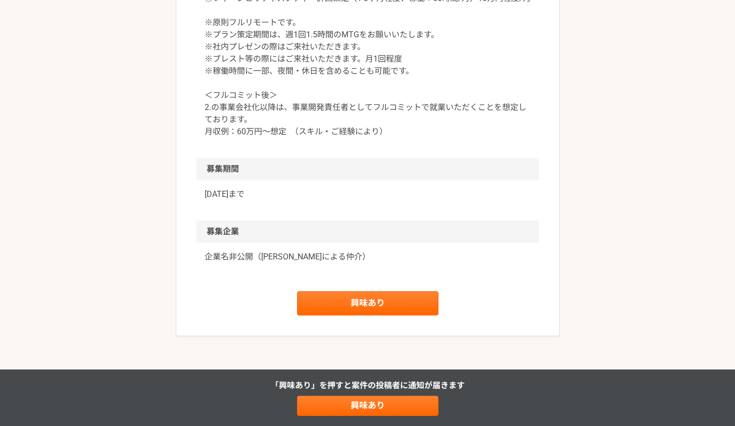
drag, startPoint x: 205, startPoint y: 60, endPoint x: 583, endPoint y: 342, distance: 472.1
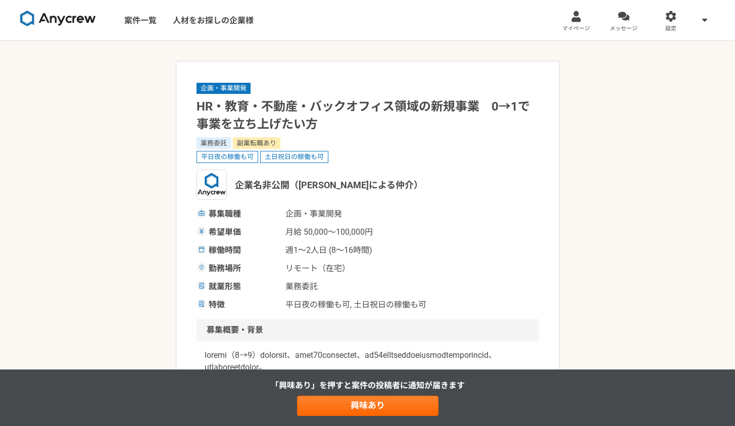
scroll to position [210, 0]
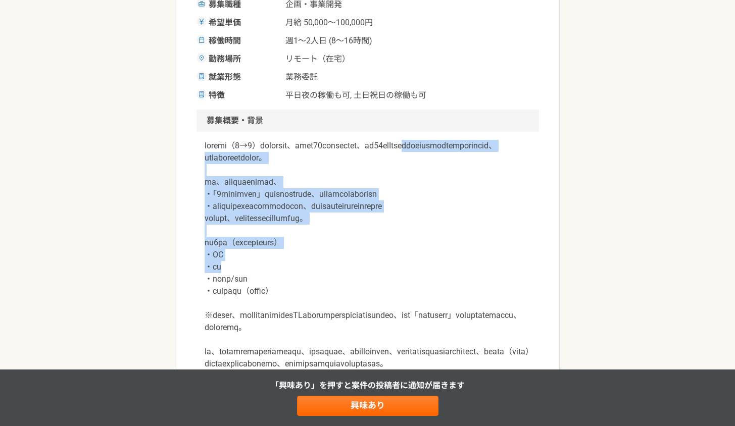
drag, startPoint x: 220, startPoint y: 154, endPoint x: 411, endPoint y: 282, distance: 229.3
click at [411, 282] on p at bounding box center [368, 358] width 326 height 436
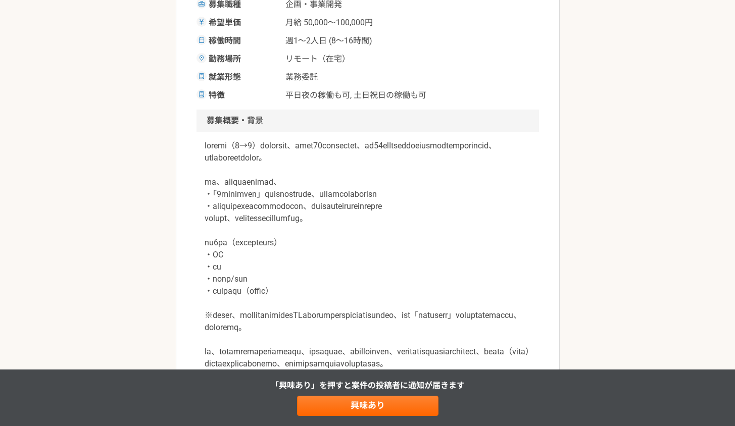
scroll to position [253, 0]
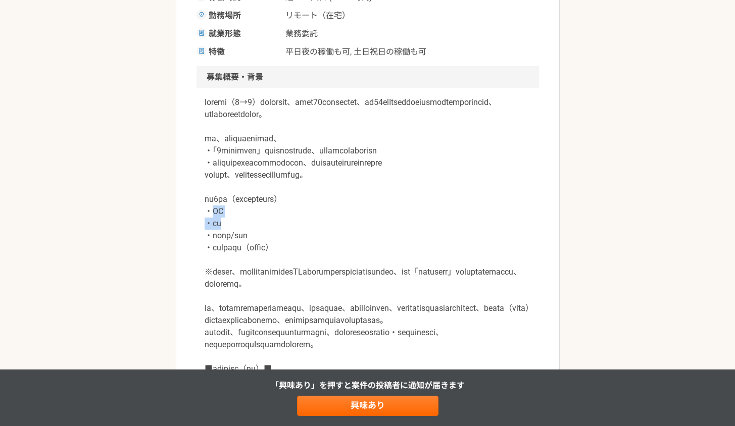
drag, startPoint x: 214, startPoint y: 227, endPoint x: 315, endPoint y: 237, distance: 102.0
click at [315, 237] on p at bounding box center [368, 314] width 326 height 436
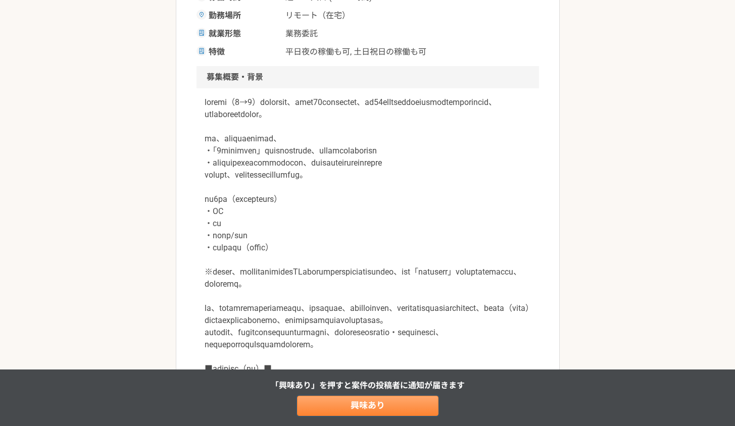
click at [355, 414] on link "興味あり" at bounding box center [367, 406] width 141 height 20
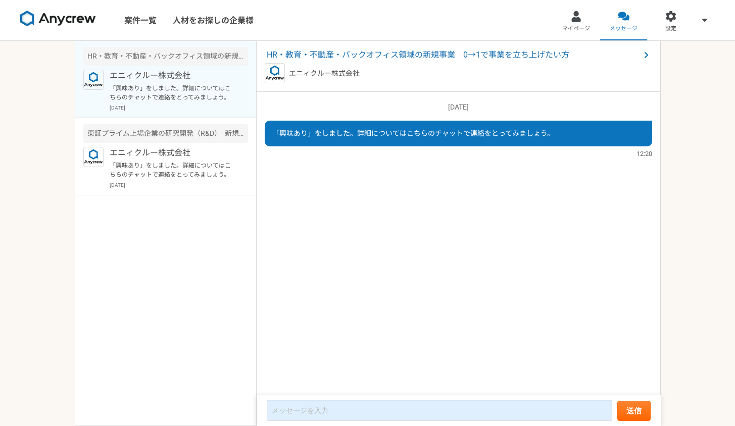
click at [387, 221] on div "[DATE] 「興味あり」をしました。詳細についてはこちらのチャットで連絡をとってみましょう。 12:20" at bounding box center [459, 244] width 404 height 304
click at [358, 58] on span "HR・教育・不動産・バックオフィス領域の新規事業　0→1で事業を立ち上げたい方" at bounding box center [453, 55] width 373 height 12
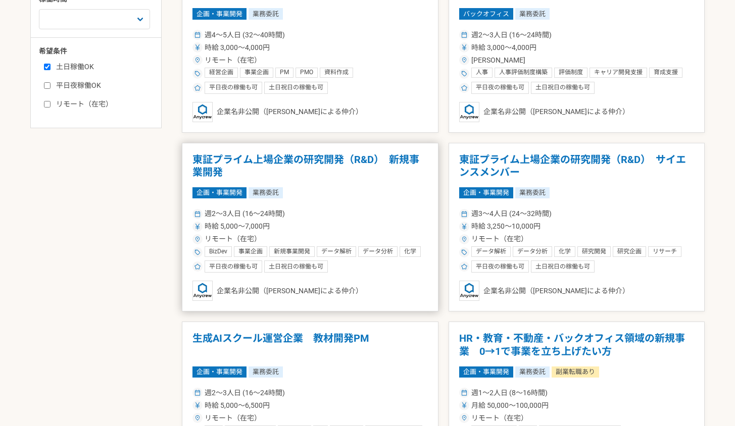
scroll to position [165, 0]
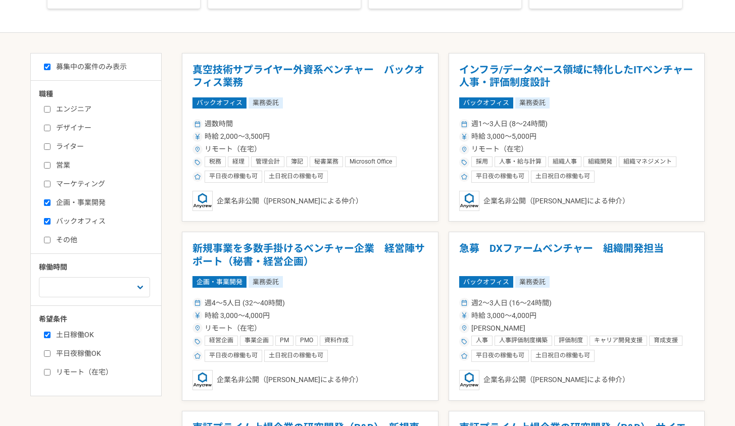
click at [46, 220] on input "バックオフィス" at bounding box center [47, 221] width 7 height 7
checkbox input "false"
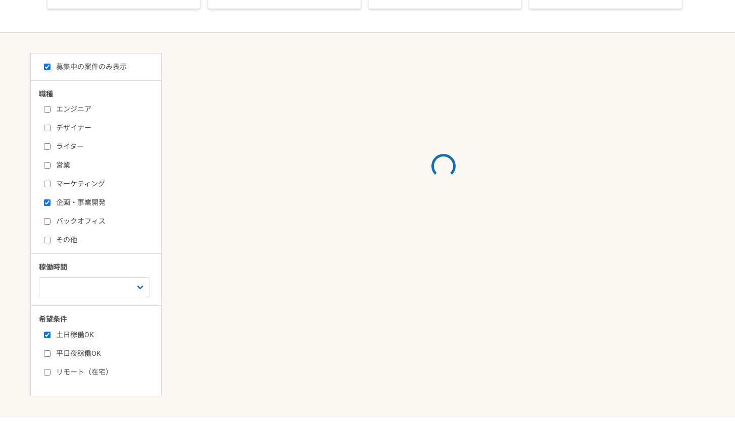
click at [45, 205] on input "企画・事業開発" at bounding box center [47, 203] width 7 height 7
checkbox input "false"
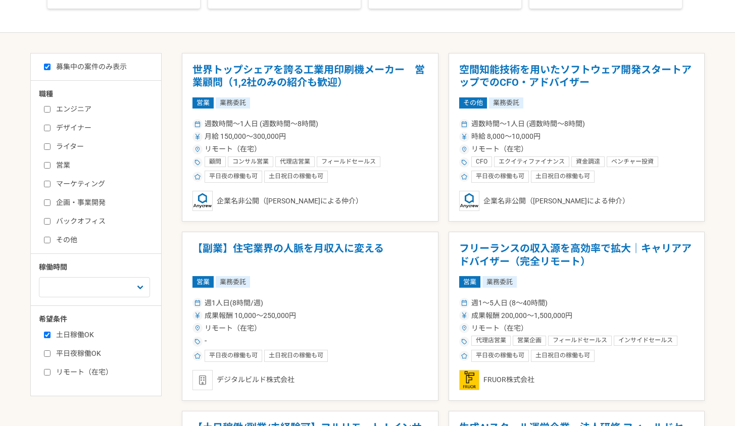
click at [48, 111] on input "エンジニア" at bounding box center [47, 109] width 7 height 7
checkbox input "true"
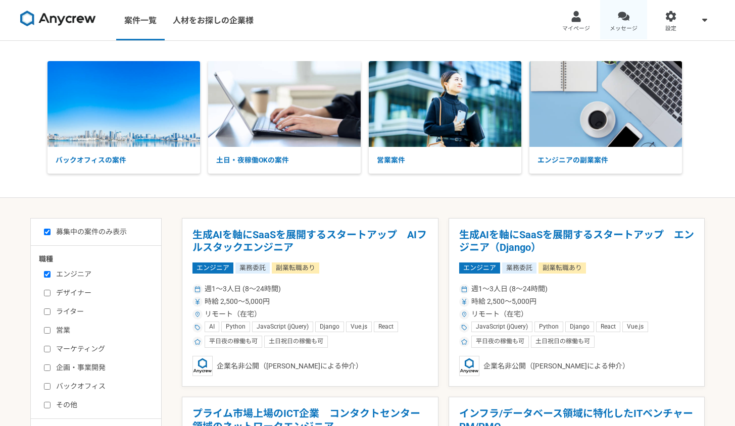
click at [633, 21] on link "メッセージ" at bounding box center [623, 20] width 47 height 40
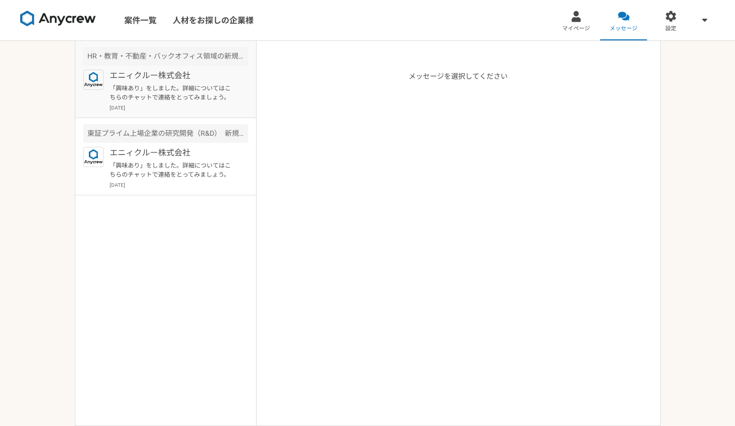
click at [218, 88] on p "「興味あり」をしました。詳細についてはこちらのチャットで連絡をとってみましょう。" at bounding box center [172, 93] width 125 height 18
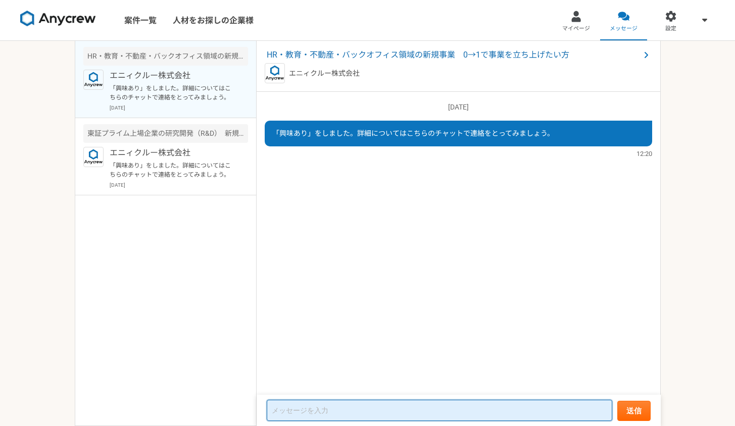
click at [412, 403] on textarea at bounding box center [439, 410] width 345 height 21
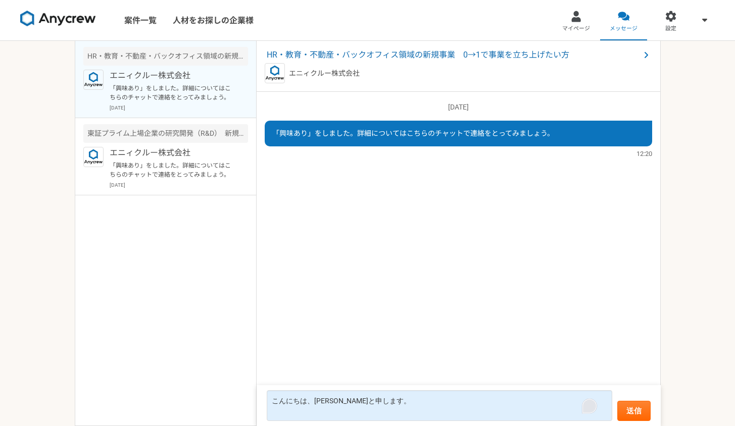
click at [589, 407] on div "Open Grammarly." at bounding box center [589, 407] width 12 height 12
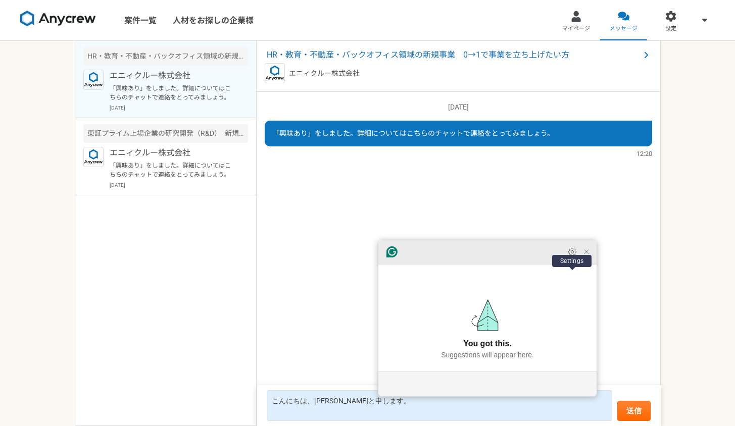
click at [567, 257] on icon "Open Settings" at bounding box center [572, 252] width 10 height 10
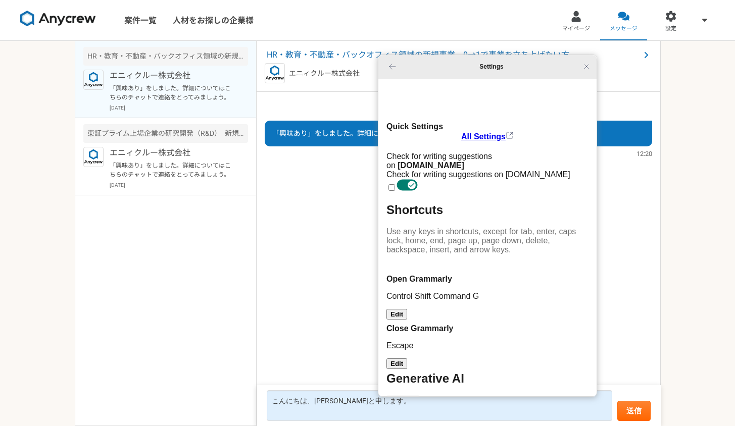
click at [395, 184] on input "Grammarly settings" at bounding box center [391, 187] width 7 height 7
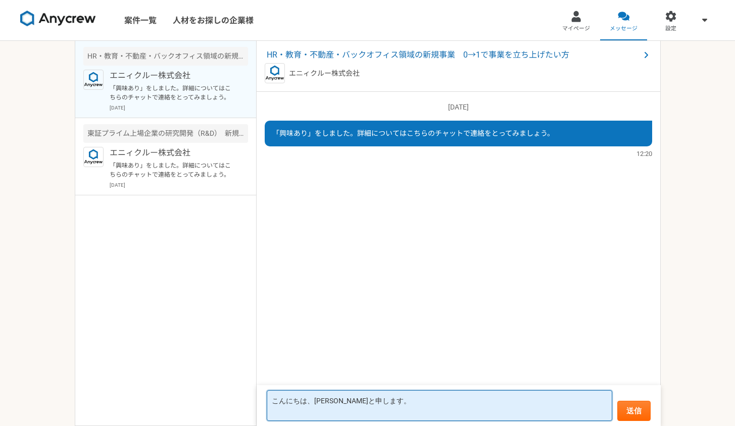
click at [343, 415] on textarea "こんにちは、[PERSON_NAME]と申します。" at bounding box center [439, 405] width 345 height 31
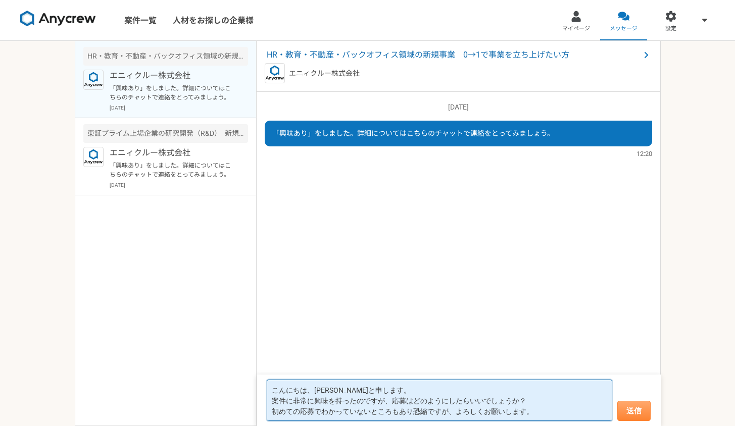
type textarea "こんにちは、[PERSON_NAME]と申します。 案件に非常に興味を持ったのですが、応募はどのようにしたらいいでしょうか？ 初めての応募でわかっていないとこ…"
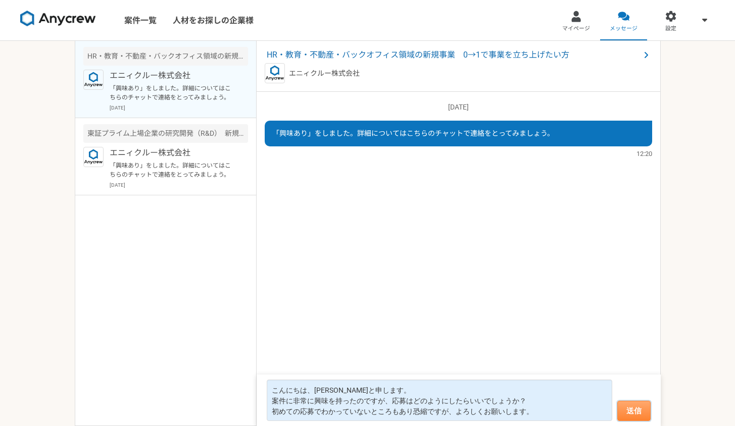
click at [624, 413] on button "送信" at bounding box center [633, 411] width 33 height 20
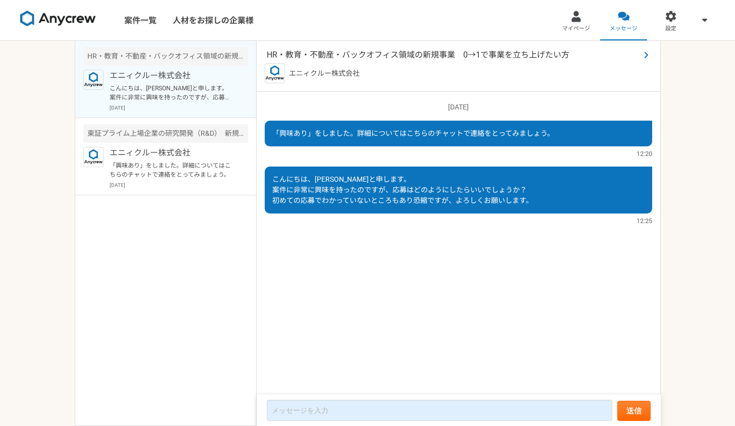
click at [476, 56] on span "HR・教育・不動産・バックオフィス領域の新規事業　0→1で事業を立ち上げたい方" at bounding box center [453, 55] width 373 height 12
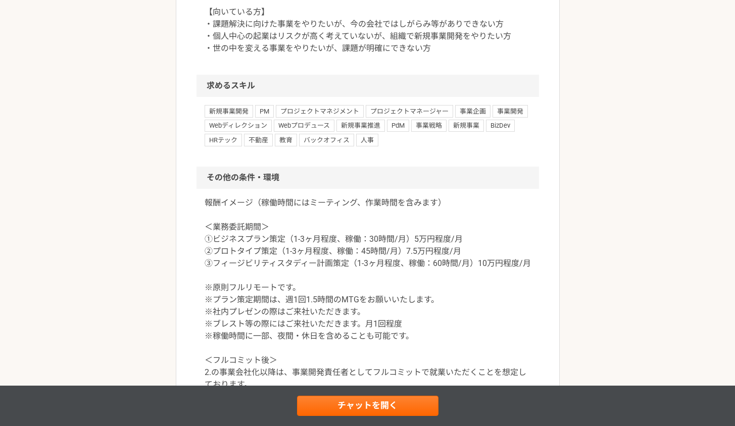
scroll to position [879, 0]
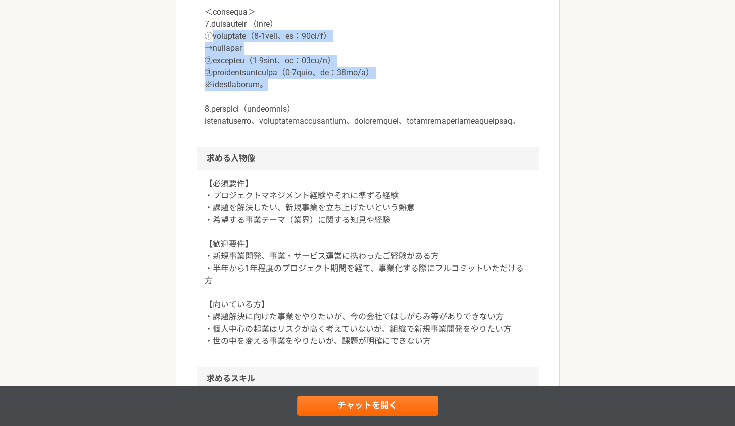
drag, startPoint x: 215, startPoint y: 143, endPoint x: 384, endPoint y: 194, distance: 177.2
click at [384, 127] on p at bounding box center [368, 43] width 326 height 170
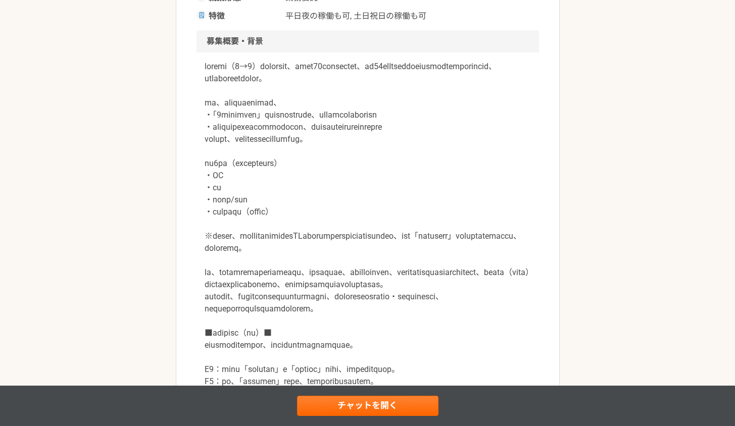
scroll to position [53, 0]
